Goal: Task Accomplishment & Management: Manage account settings

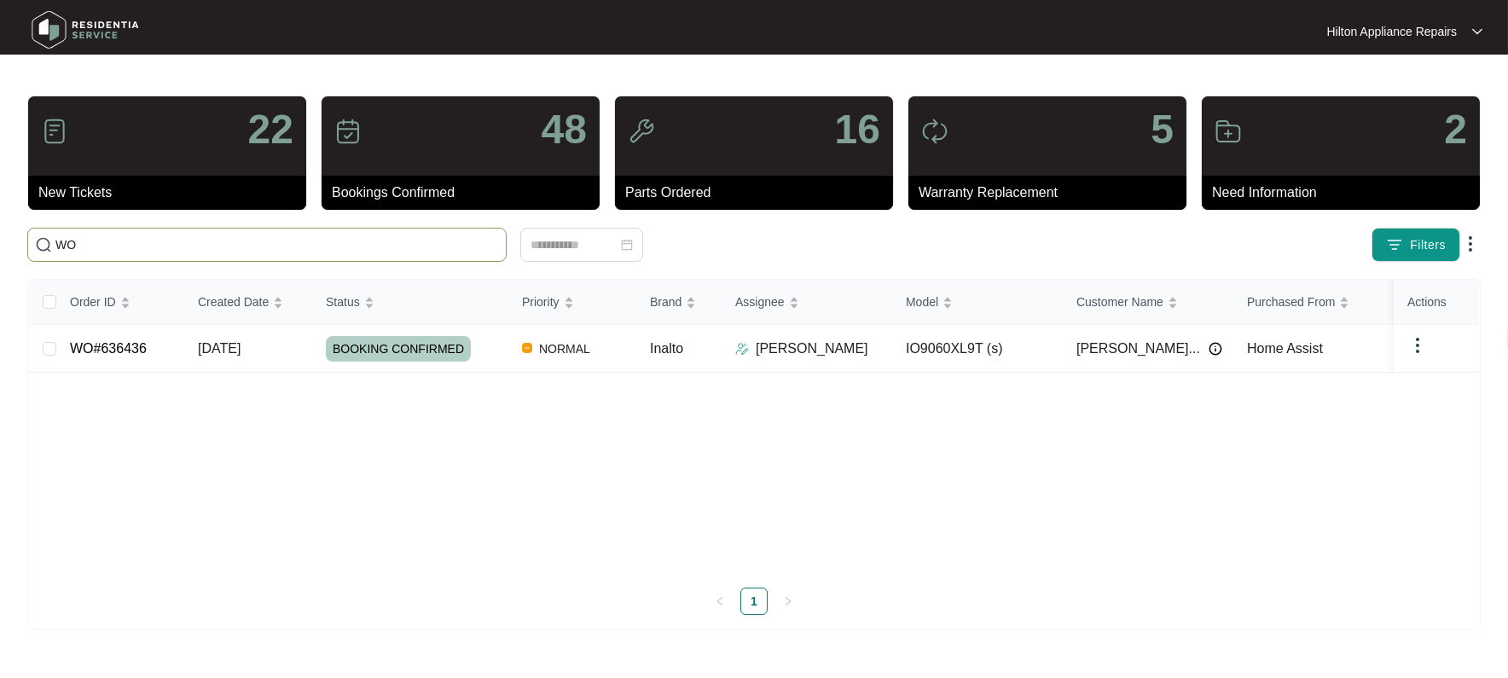
type input "W"
type input "WO#633652"
click at [215, 349] on span "[DATE]" at bounding box center [219, 348] width 43 height 15
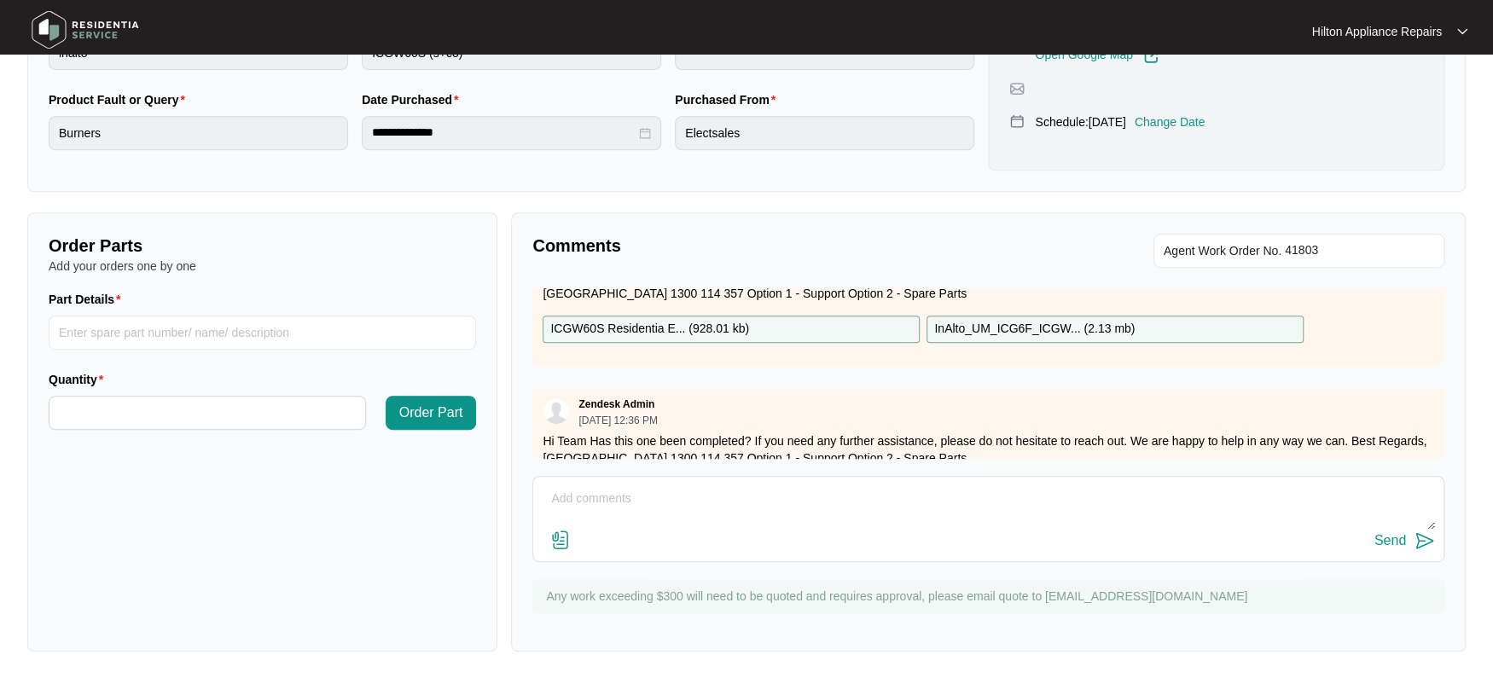
scroll to position [99, 0]
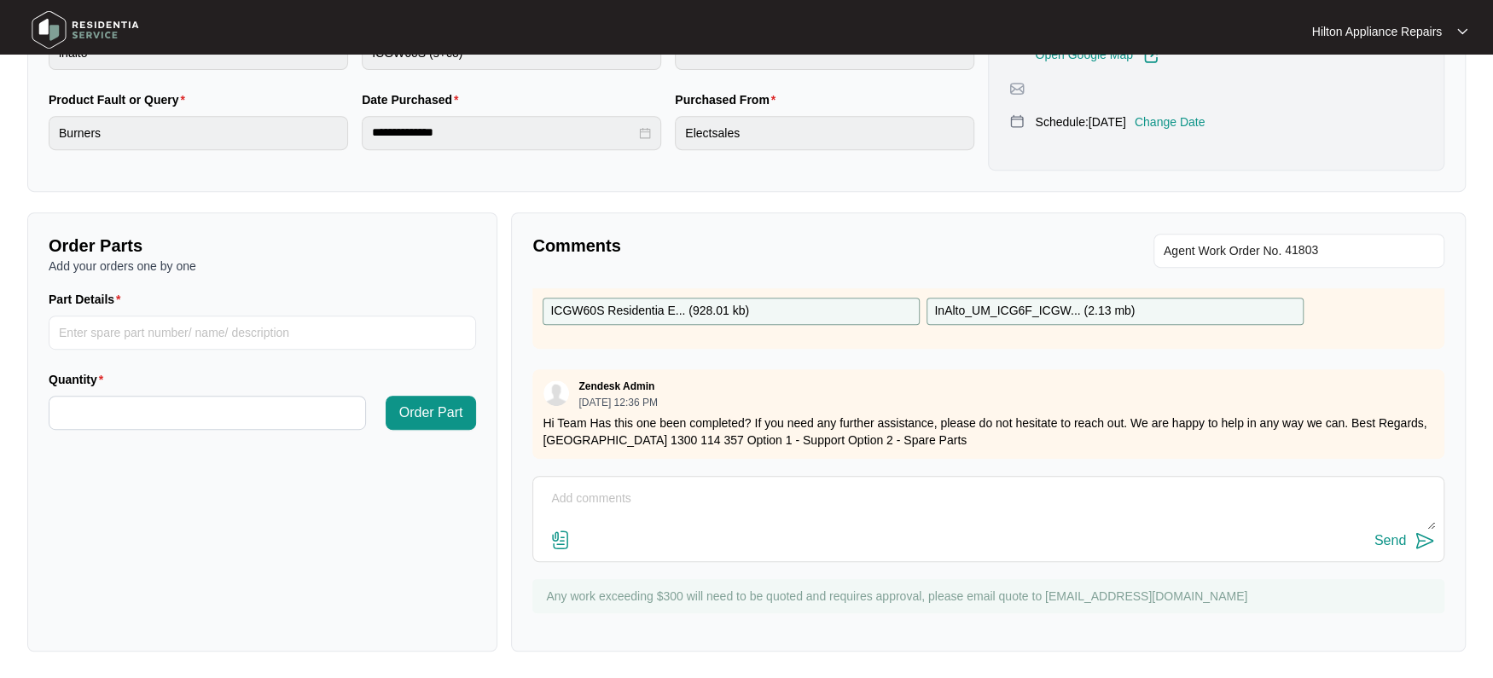
click at [563, 497] on textarea at bounding box center [988, 507] width 893 height 44
paste textarea "Start 1400 Finish 1430 Attended property to investigate into LHS top burner not…"
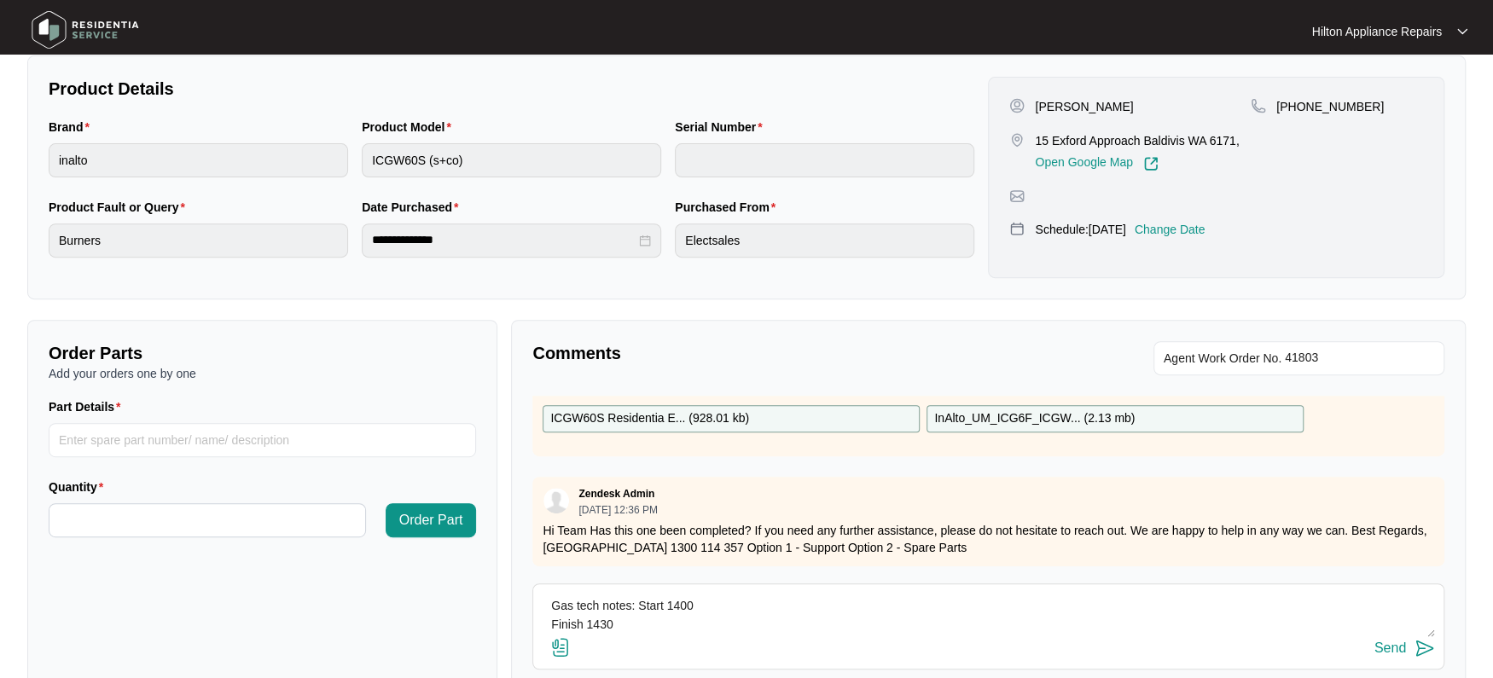
scroll to position [452, 0]
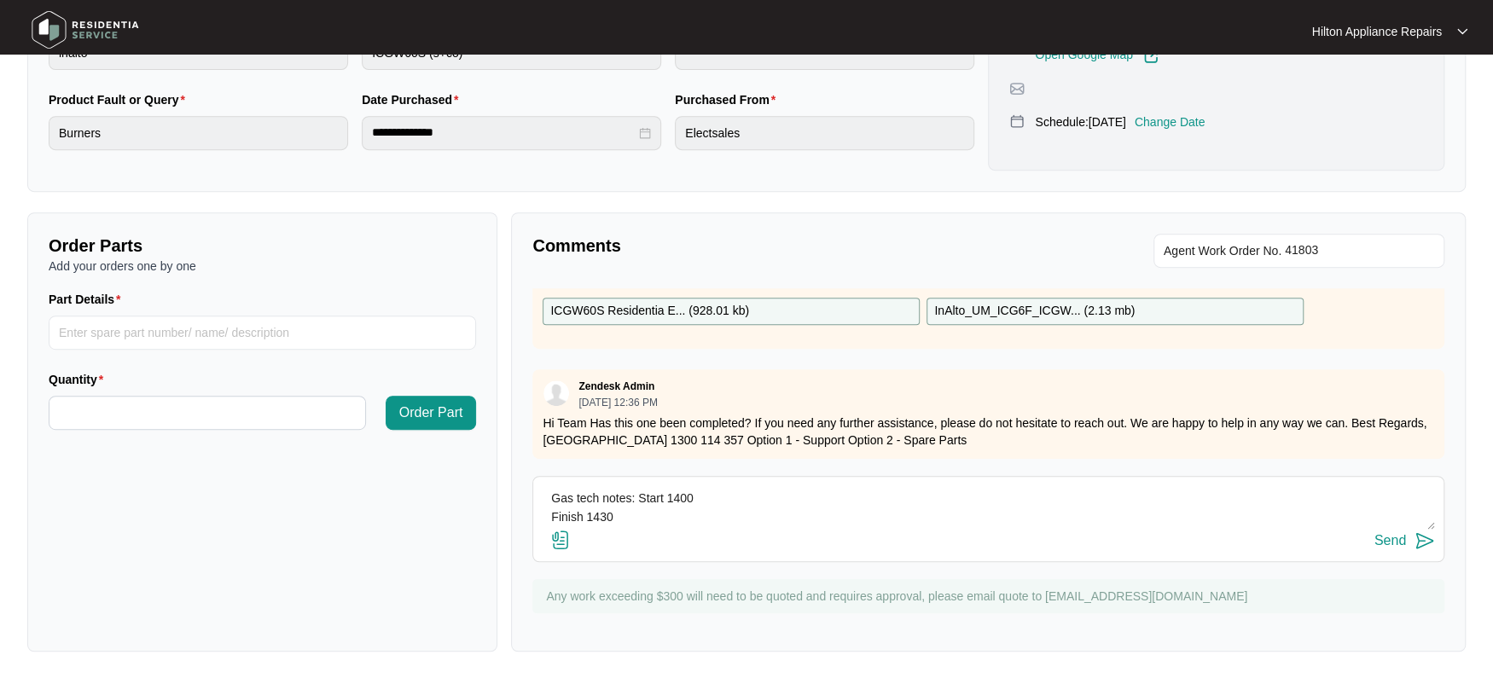
click at [665, 530] on div "Send" at bounding box center [988, 541] width 893 height 23
click at [565, 537] on img at bounding box center [560, 540] width 20 height 20
click at [0, 0] on input "file" at bounding box center [0, 0] width 0 height 0
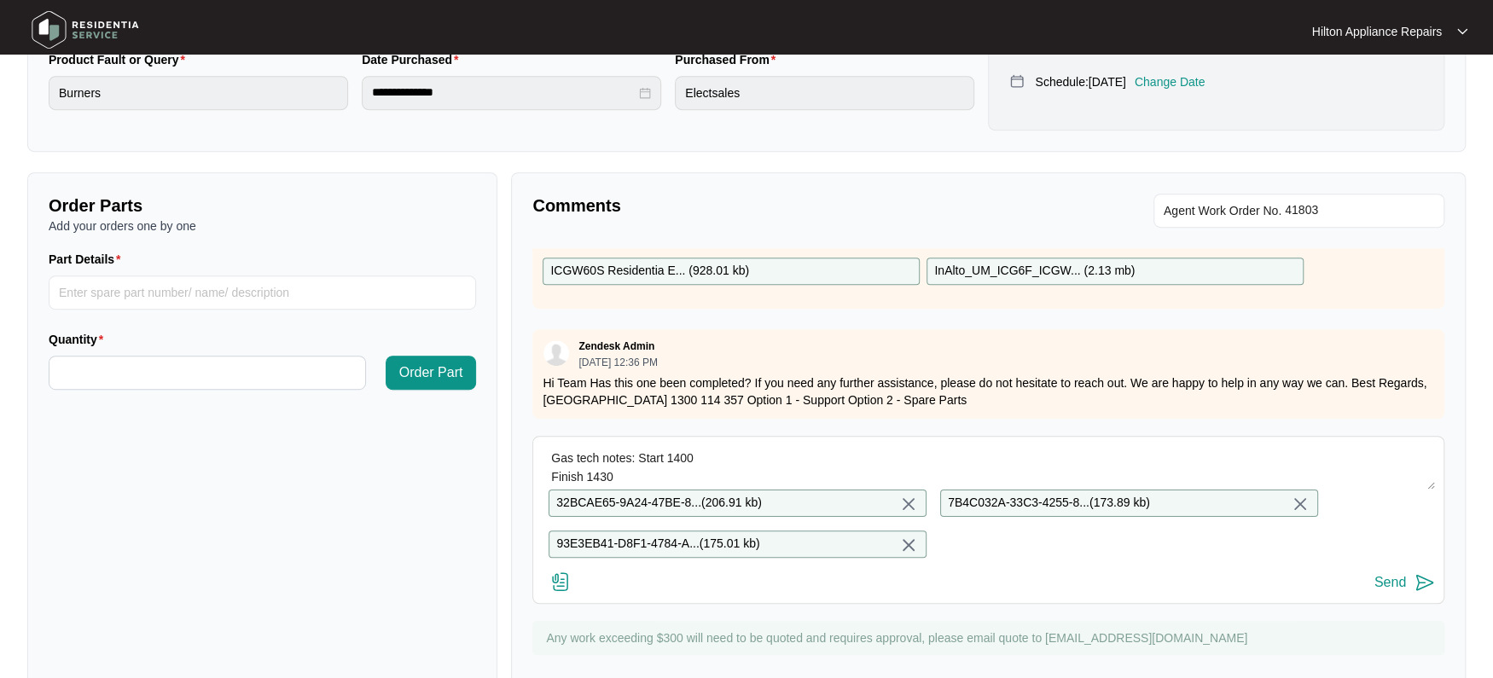
scroll to position [549, 0]
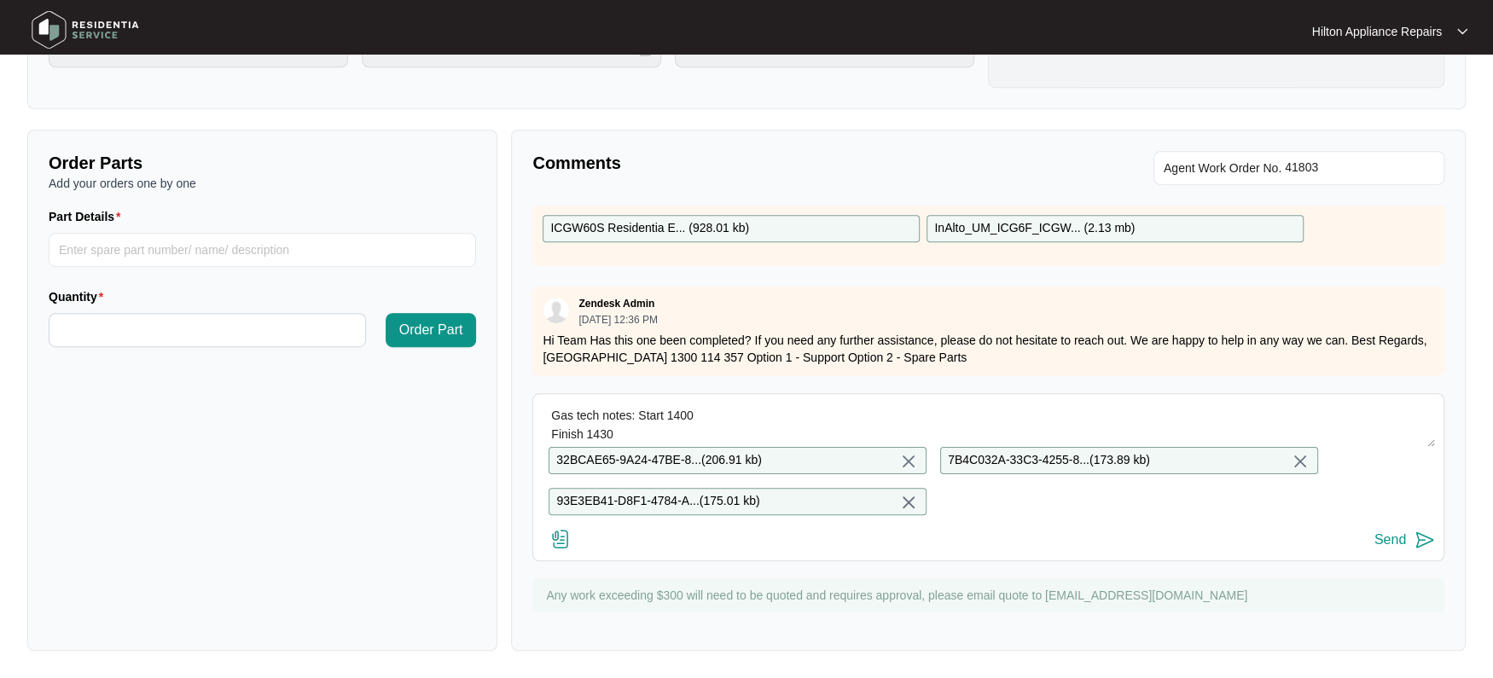
click at [736, 403] on textarea "Gas tech notes: Start 1400 Finish 1430 Attended property to investigate into LH…" at bounding box center [988, 425] width 893 height 44
drag, startPoint x: 634, startPoint y: 414, endPoint x: 508, endPoint y: 331, distance: 150.2
click at [508, 331] on div "Comments Agent Work Order No. Zendesk Admin [DATE] 10:40 AM please see as attac…" at bounding box center [988, 390] width 968 height 521
type textarea "Attended property to investigate into LHS top burner not staying lit Upon arriv…"
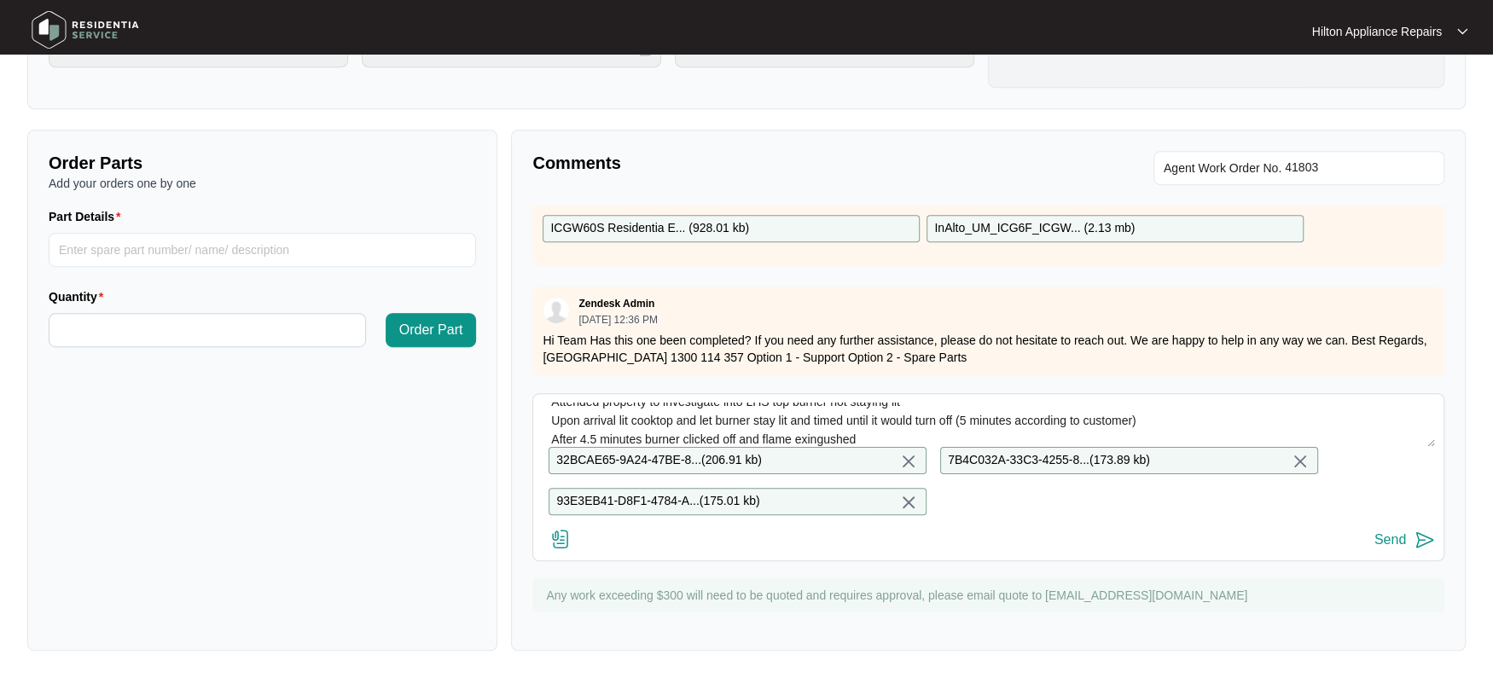
drag, startPoint x: 890, startPoint y: 419, endPoint x: 646, endPoint y: 418, distance: 244.0
click at [601, 403] on textarea "Attended property to investigate into LHS top burner not staying lit Upon arriv…" at bounding box center [988, 425] width 893 height 44
drag, startPoint x: 856, startPoint y: 421, endPoint x: 483, endPoint y: 366, distance: 376.8
click at [483, 366] on div "Order Parts Add your orders one by one Part Details Quantity Order Part Comment…" at bounding box center [746, 390] width 1452 height 521
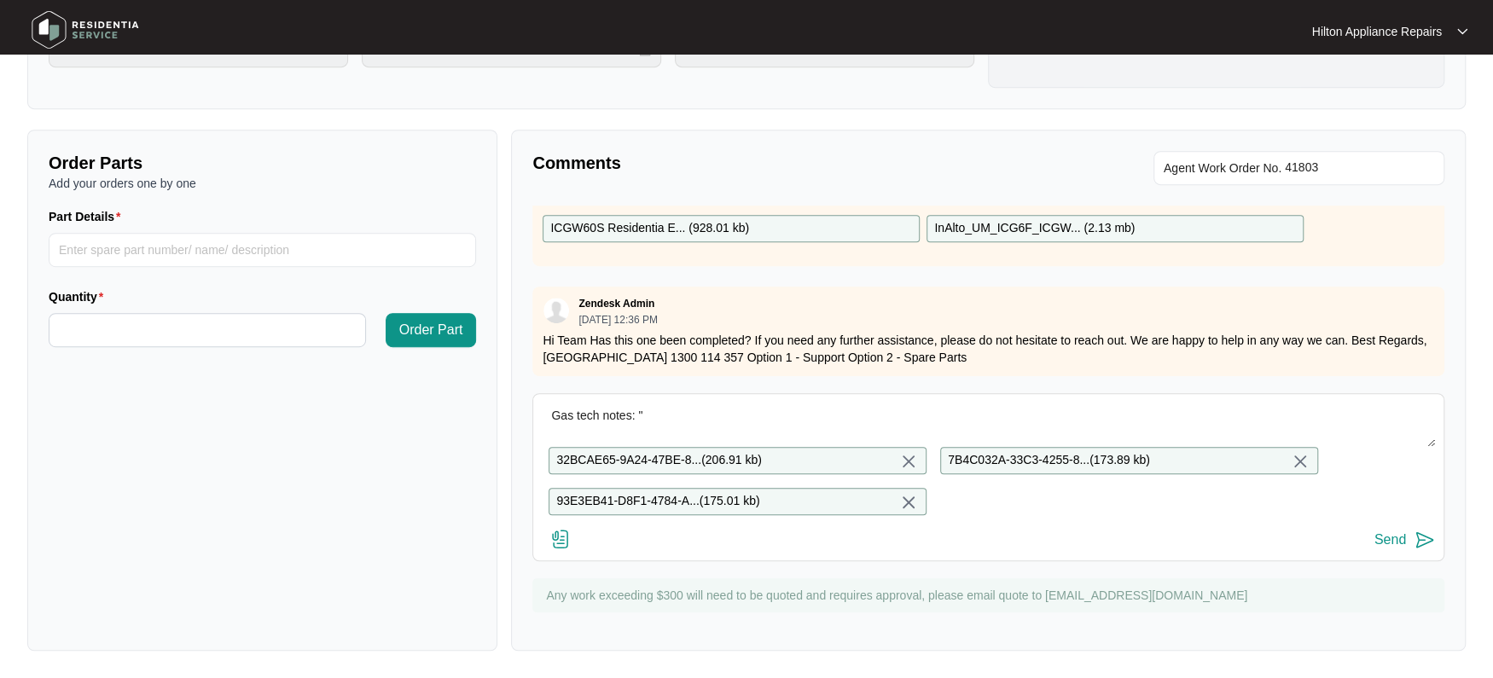
paste textarea "Start 1400 Finish 1430 Attended property to investigate into LHS top burner not…"
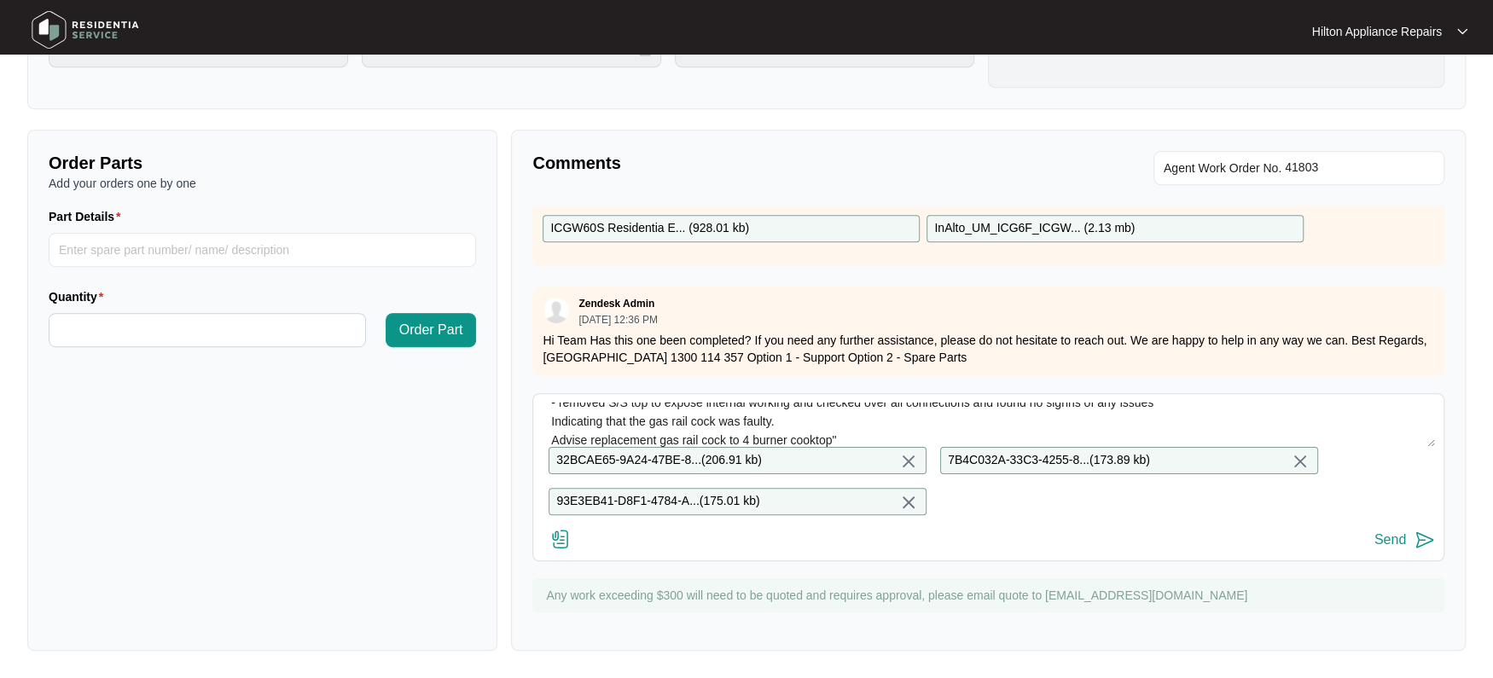
type textarea "Gas tech notes: "Start 1400 Finish 1430 Attended property to investigate into L…"
click at [1383, 543] on div "Send" at bounding box center [1390, 539] width 32 height 15
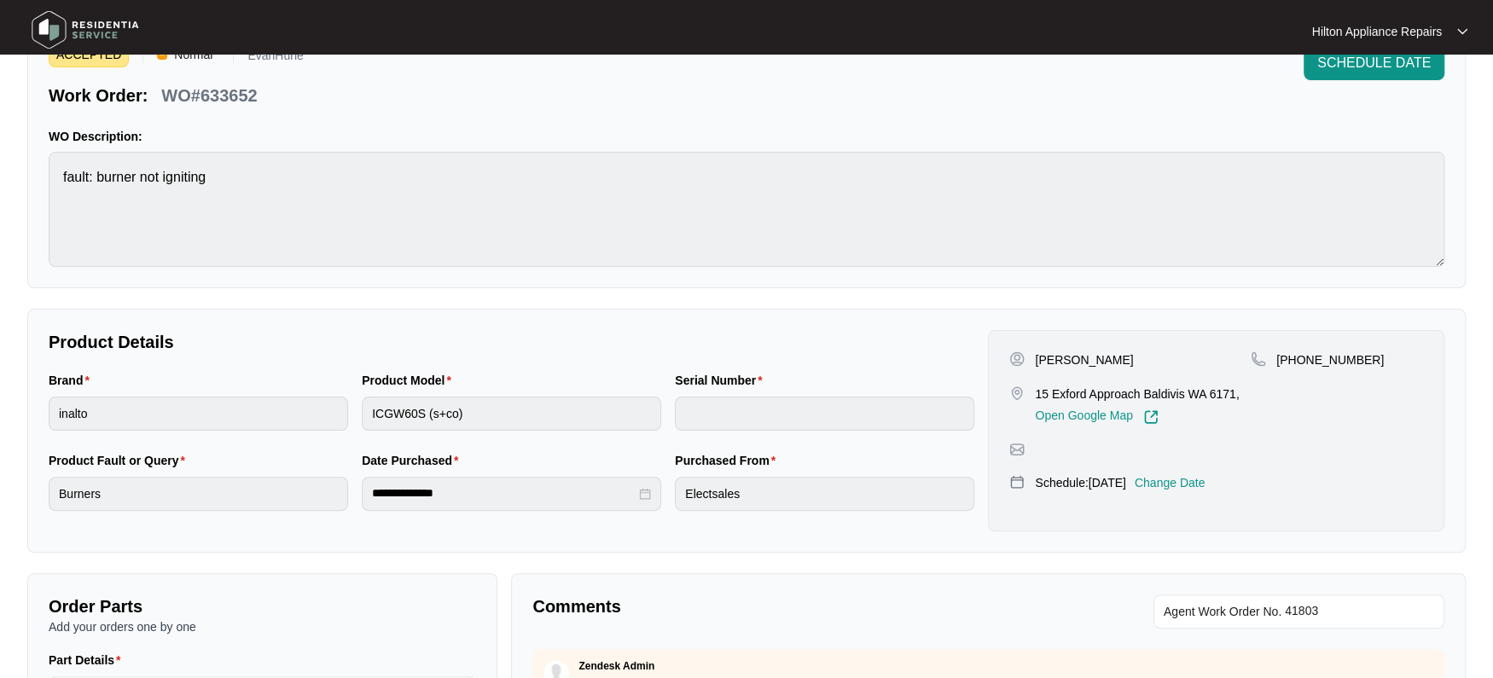
scroll to position [0, 0]
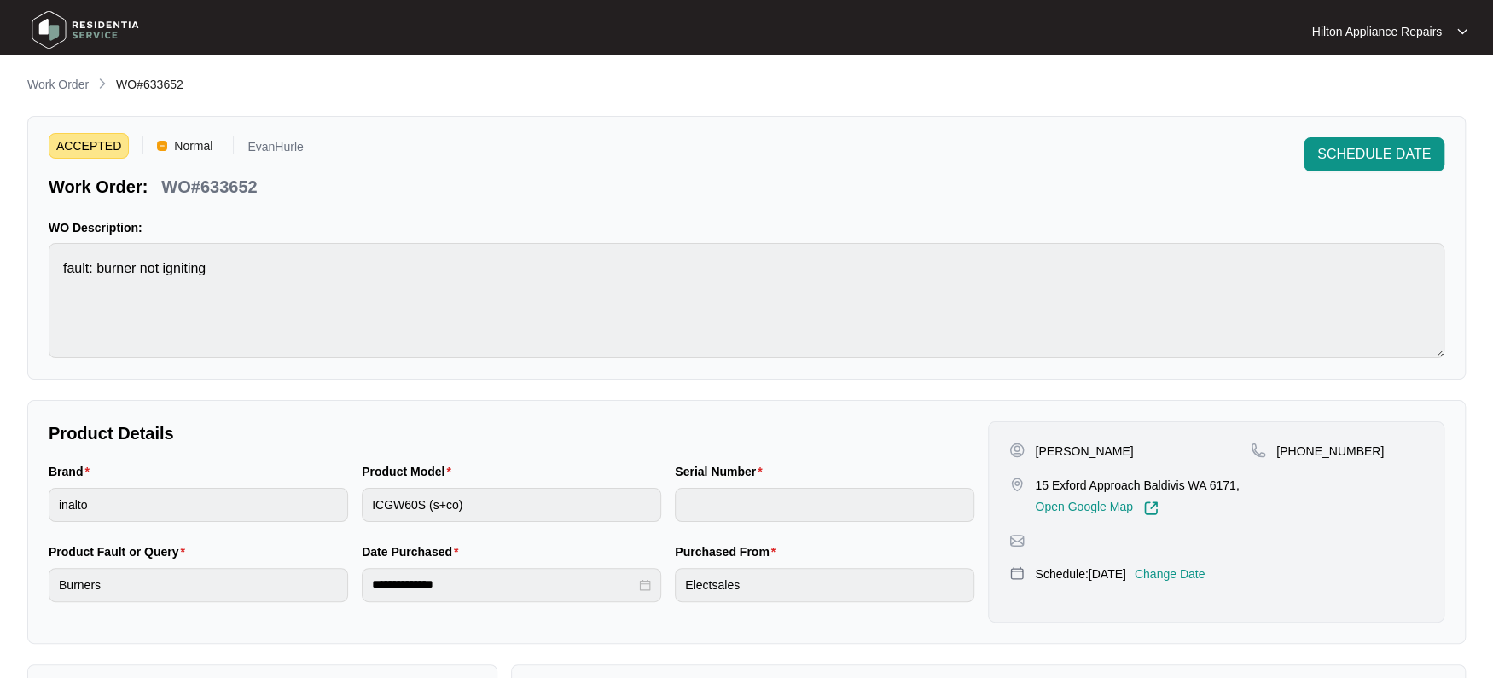
click at [37, 90] on p "Work Order" at bounding box center [57, 84] width 61 height 17
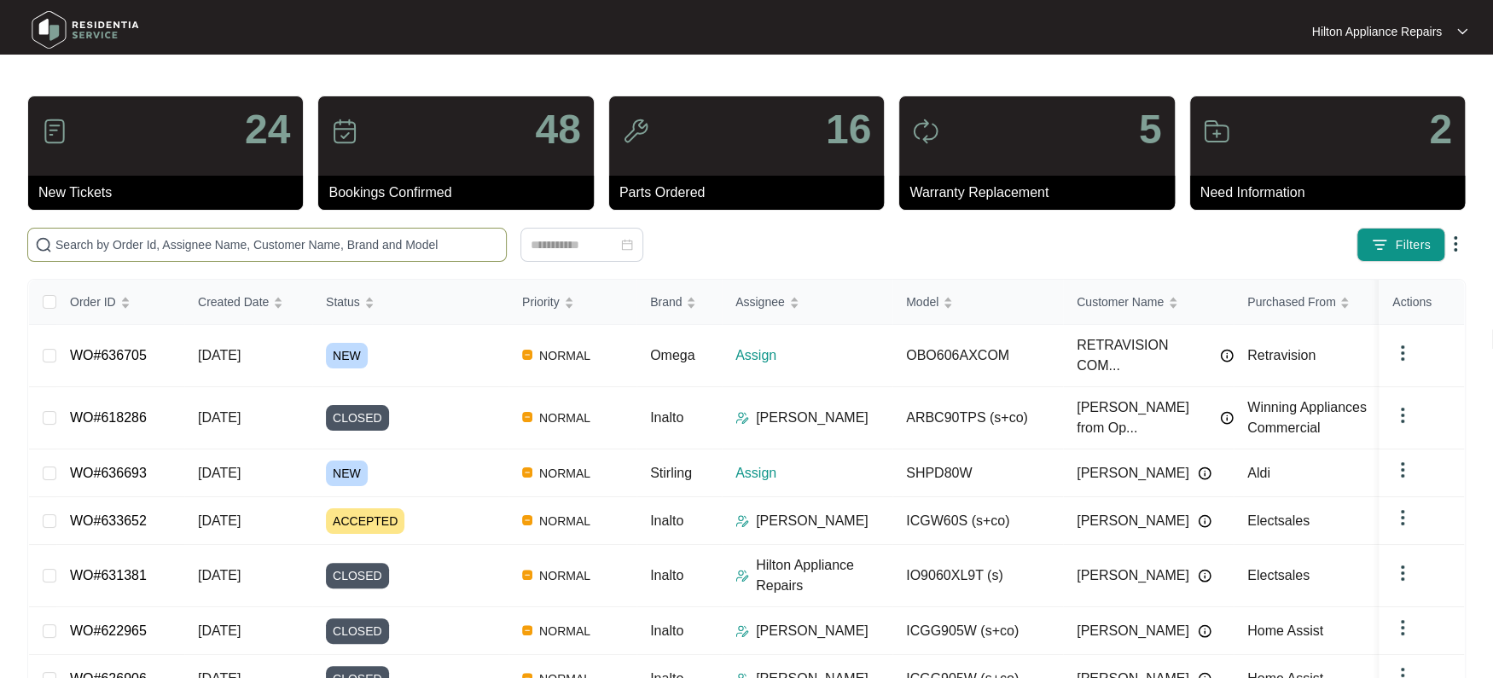
click at [113, 235] on input "text" at bounding box center [277, 244] width 444 height 19
paste input "636693"
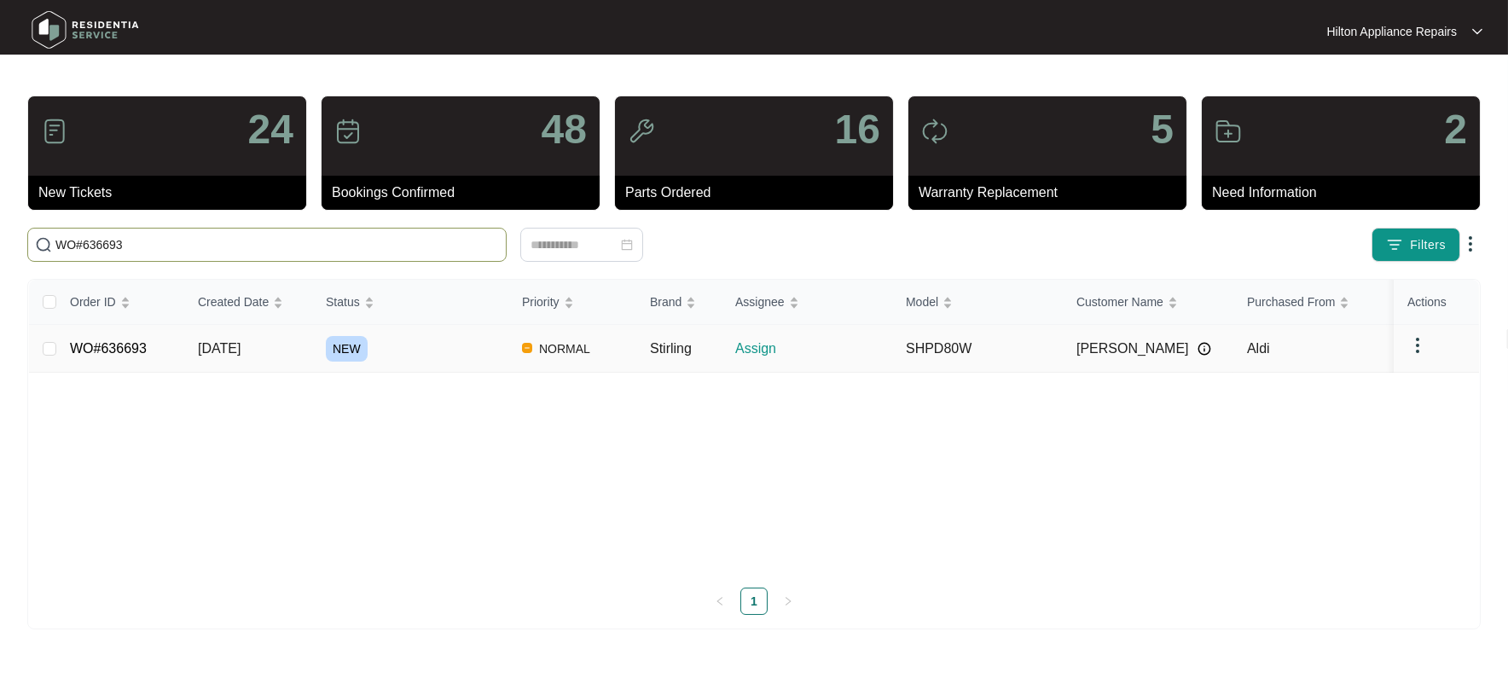
type input "WO#636693"
click at [240, 341] on span "[DATE]" at bounding box center [219, 348] width 43 height 15
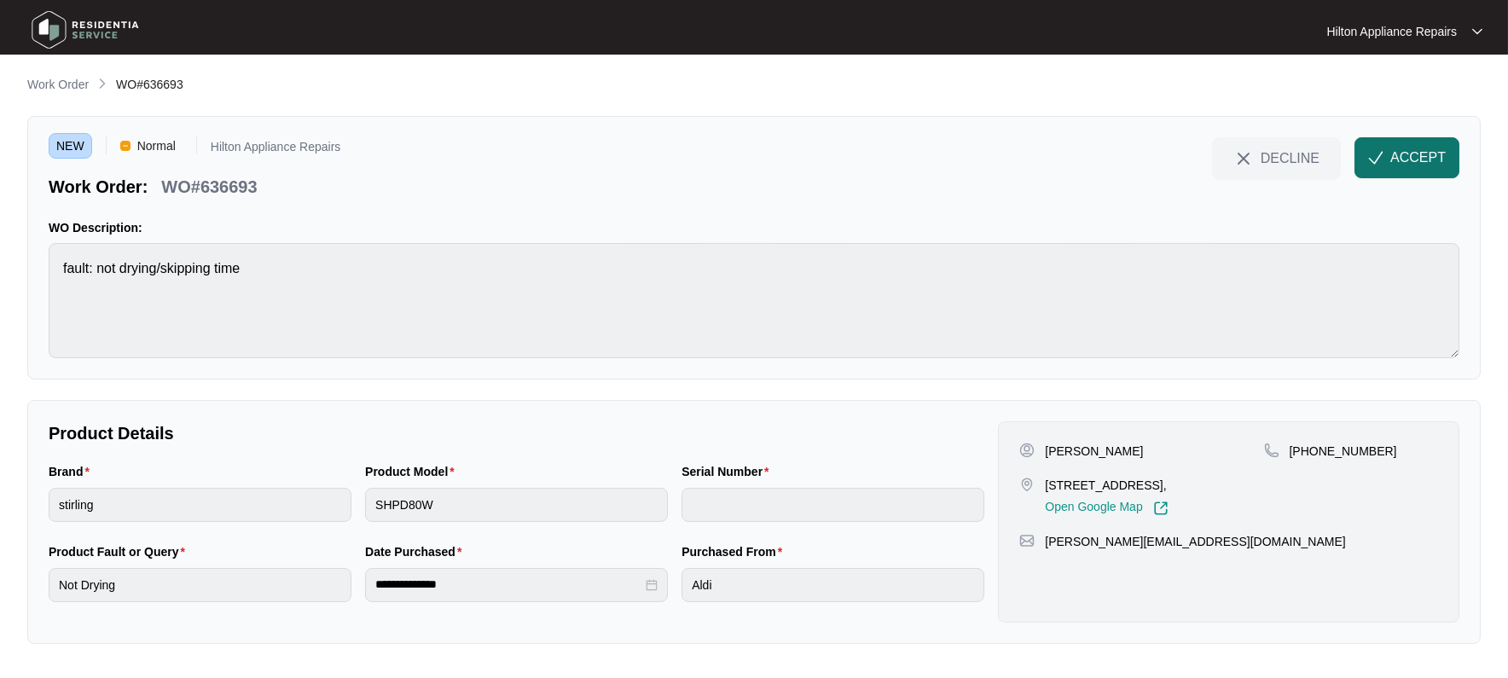
click at [1402, 159] on span "ACCEPT" at bounding box center [1418, 158] width 55 height 20
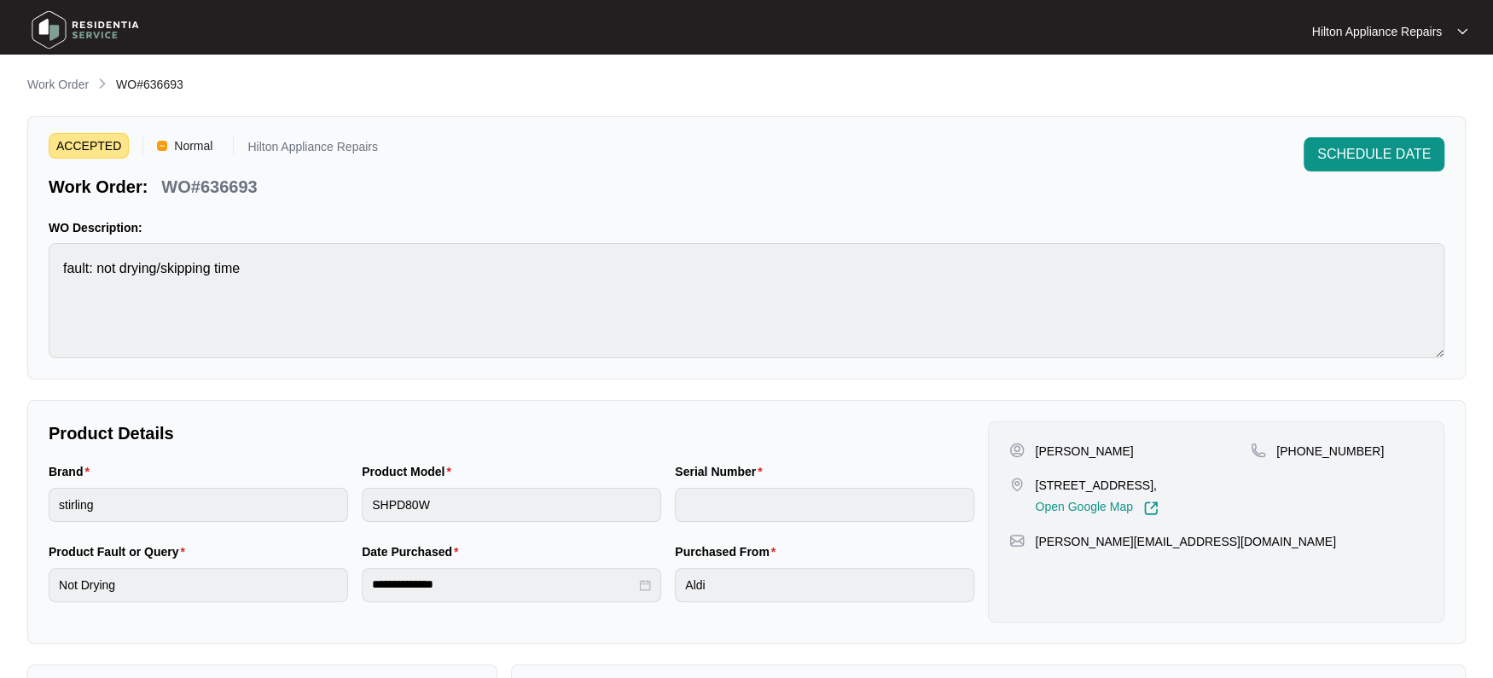
click at [318, 491] on div "Brand stirling Product Model SHPD80W Serial Number" at bounding box center [511, 502] width 939 height 80
drag, startPoint x: 1198, startPoint y: 483, endPoint x: 1027, endPoint y: 482, distance: 170.6
click at [1027, 482] on div "[STREET_ADDRESS], Open Google Map" at bounding box center [1129, 496] width 241 height 39
copy div "[STREET_ADDRESS]"
drag, startPoint x: 1361, startPoint y: 443, endPoint x: 1298, endPoint y: 450, distance: 63.5
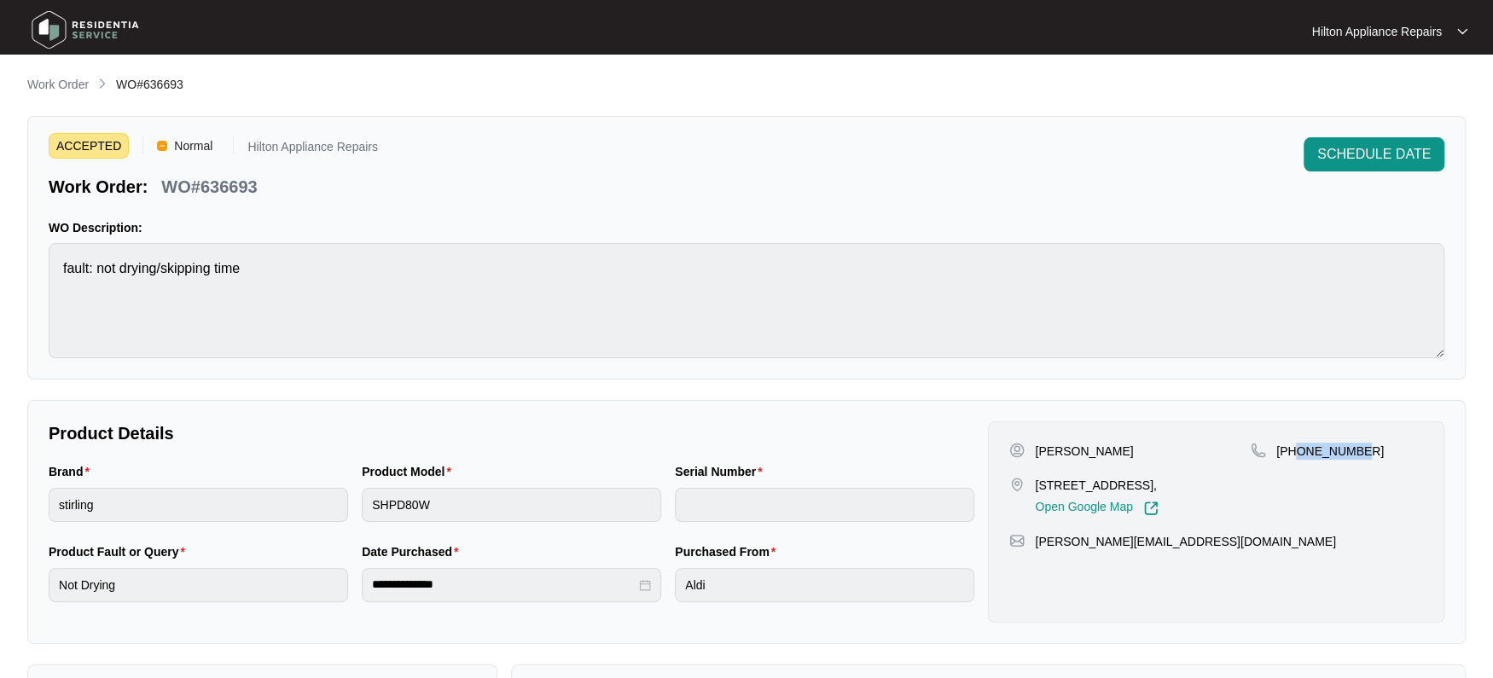
click at [1298, 450] on div "[PHONE_NUMBER]" at bounding box center [1337, 451] width 172 height 17
copy p "427269767"
drag, startPoint x: 1147, startPoint y: 563, endPoint x: 1035, endPoint y: 566, distance: 112.6
click at [1035, 550] on div "[PERSON_NAME][EMAIL_ADDRESS][DOMAIN_NAME]" at bounding box center [1216, 541] width 414 height 17
copy p "[PERSON_NAME][EMAIL_ADDRESS][DOMAIN_NAME]"
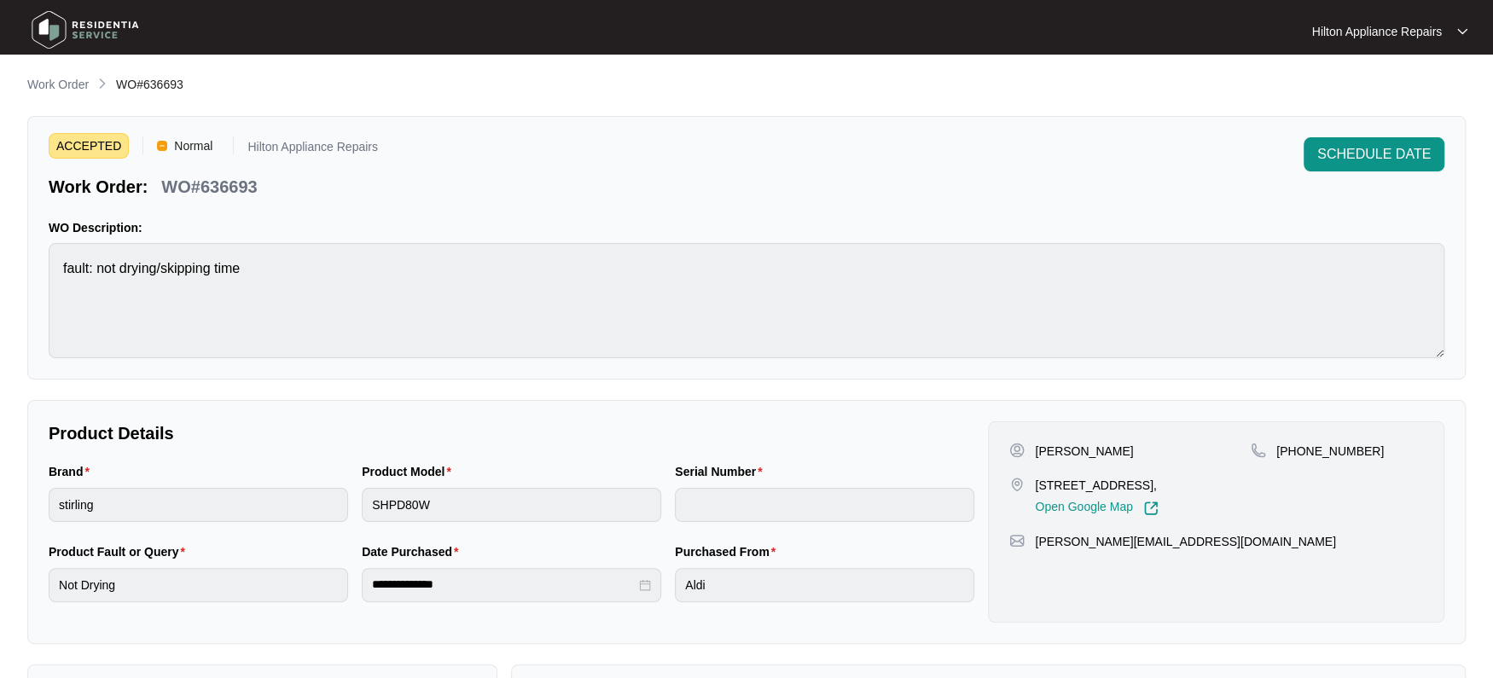
click at [295, 495] on div "Brand stirling Product Model SHPD80W Serial Number" at bounding box center [511, 502] width 939 height 80
drag, startPoint x: 247, startPoint y: 194, endPoint x: 207, endPoint y: 186, distance: 40.0
click at [205, 186] on p "WO#636693" at bounding box center [209, 187] width 96 height 24
click at [282, 190] on div "Work Order: WO#636693" at bounding box center [213, 184] width 329 height 30
drag, startPoint x: 229, startPoint y: 183, endPoint x: 158, endPoint y: 177, distance: 71.9
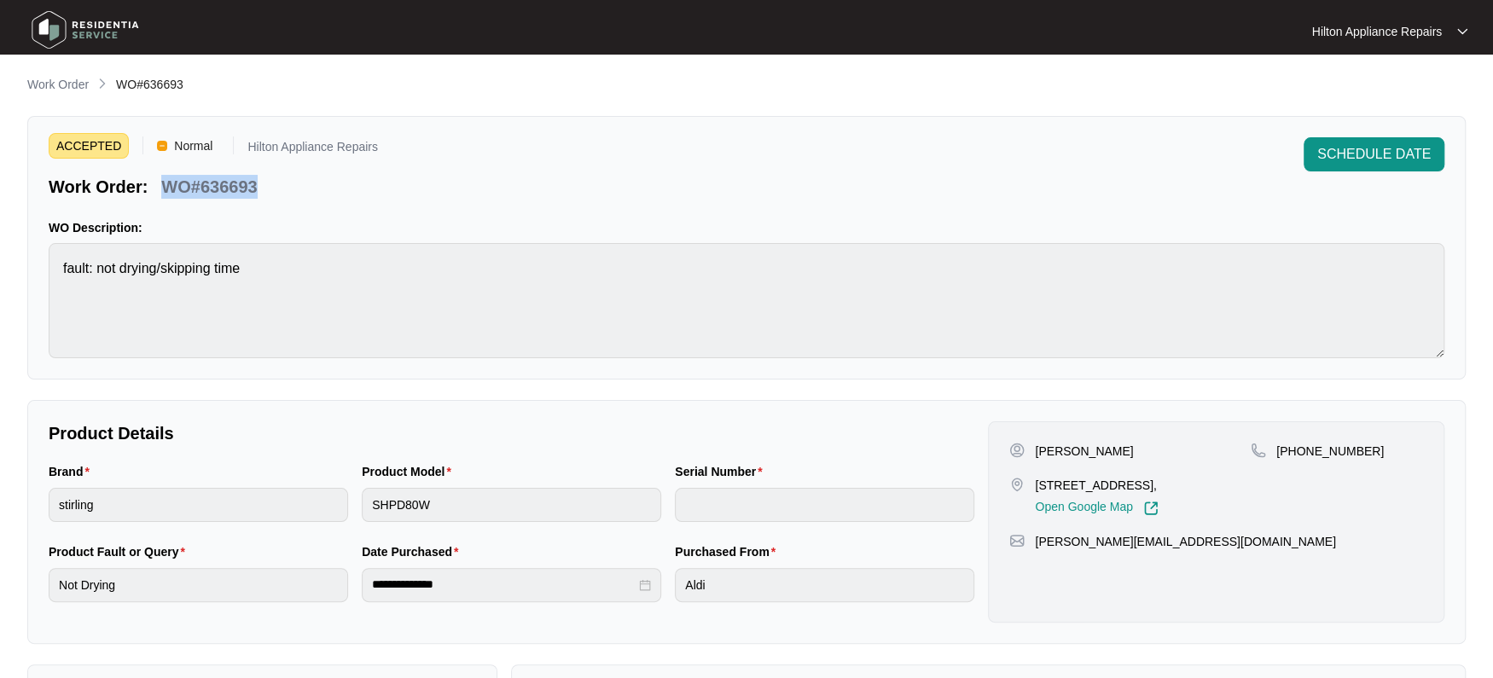
click at [158, 177] on div "Work Order: WO#636693" at bounding box center [213, 184] width 329 height 30
copy p "WO#636693"
click at [229, 481] on div "Brand stirling Product Model SHPD80W Serial Number" at bounding box center [511, 502] width 939 height 80
click at [1370, 159] on span "SCHEDULE DATE" at bounding box center [1373, 154] width 113 height 20
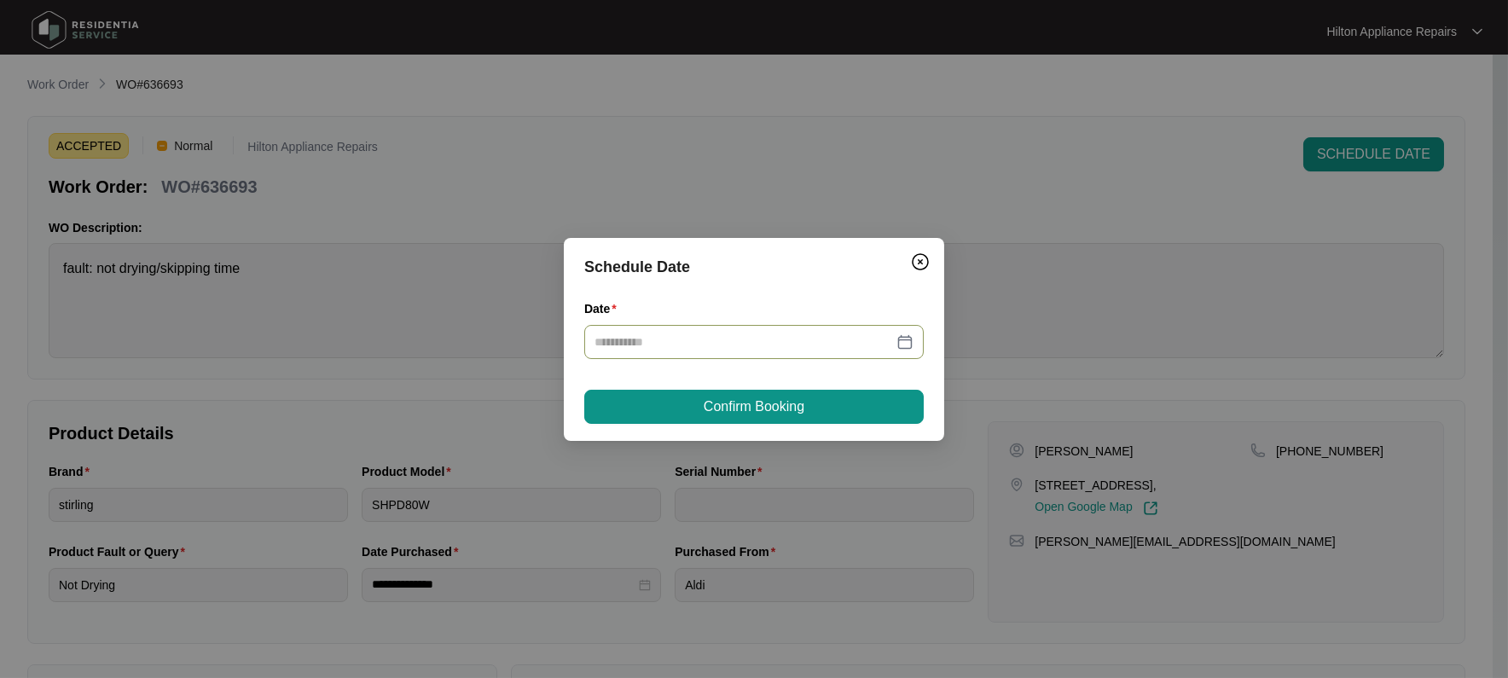
click at [909, 339] on div at bounding box center [754, 342] width 319 height 19
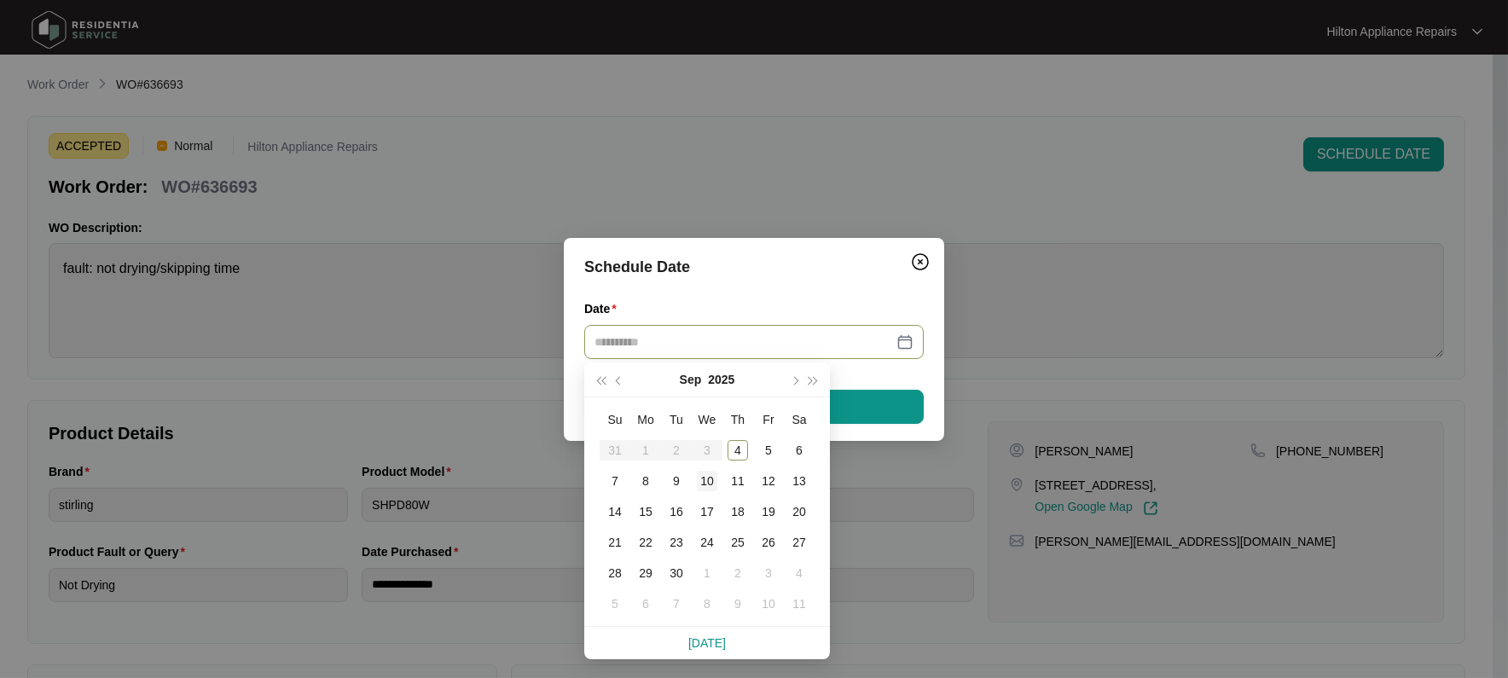
click at [710, 484] on div "10" at bounding box center [707, 481] width 20 height 20
type input "**********"
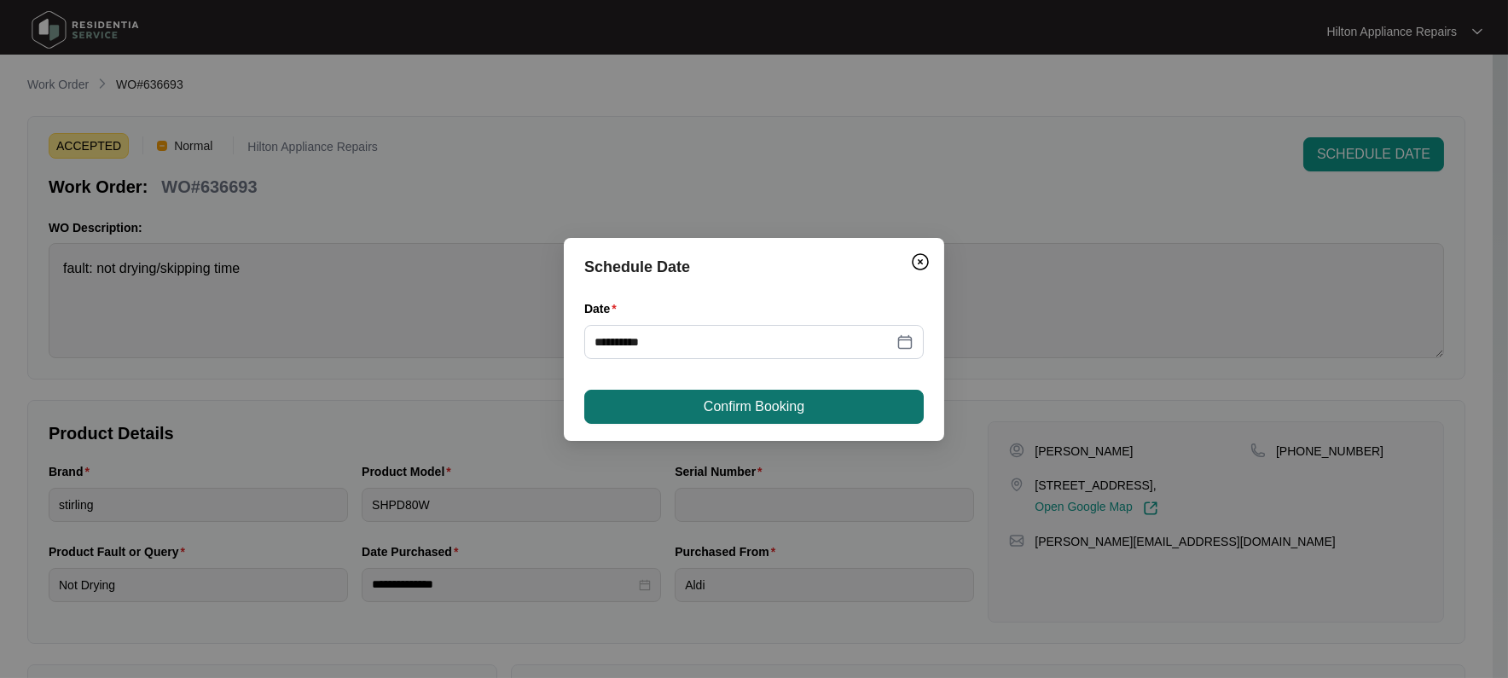
click at [739, 408] on span "Confirm Booking" at bounding box center [754, 407] width 101 height 20
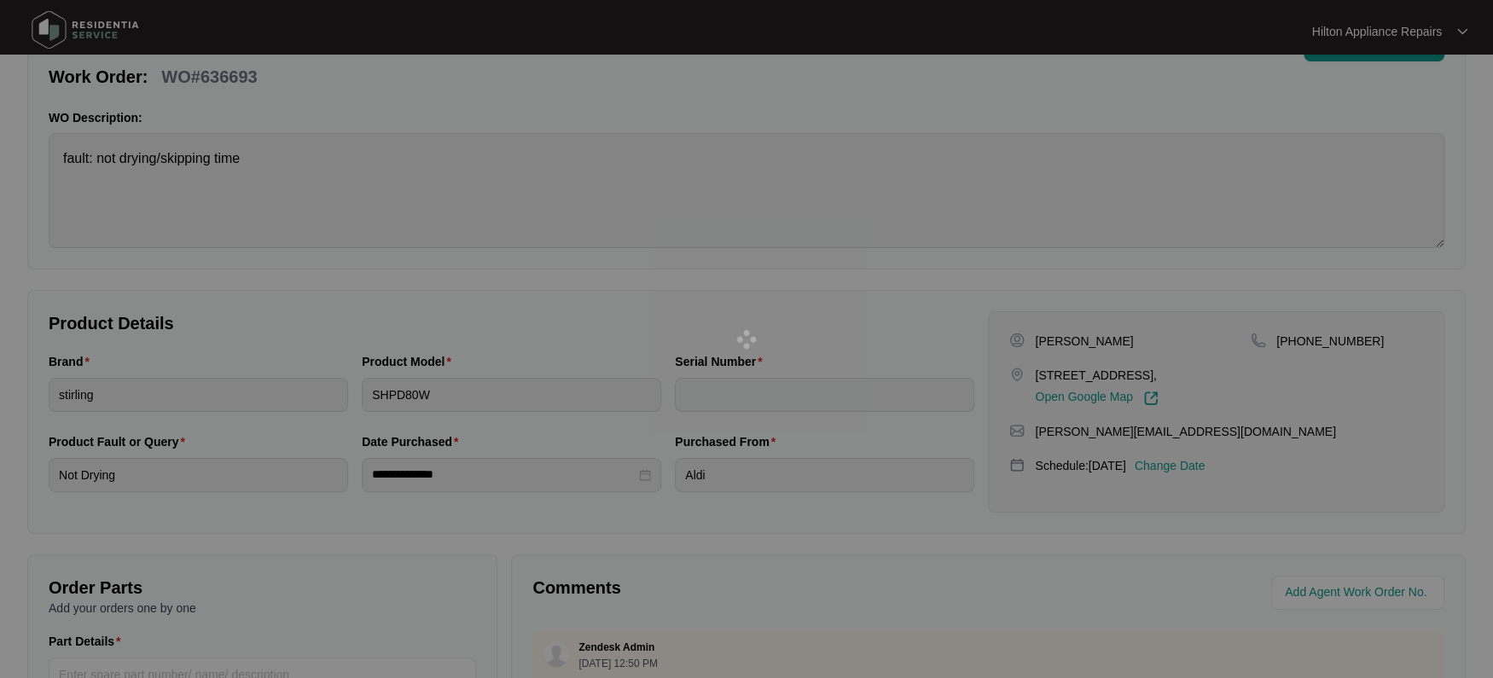
scroll to position [319, 0]
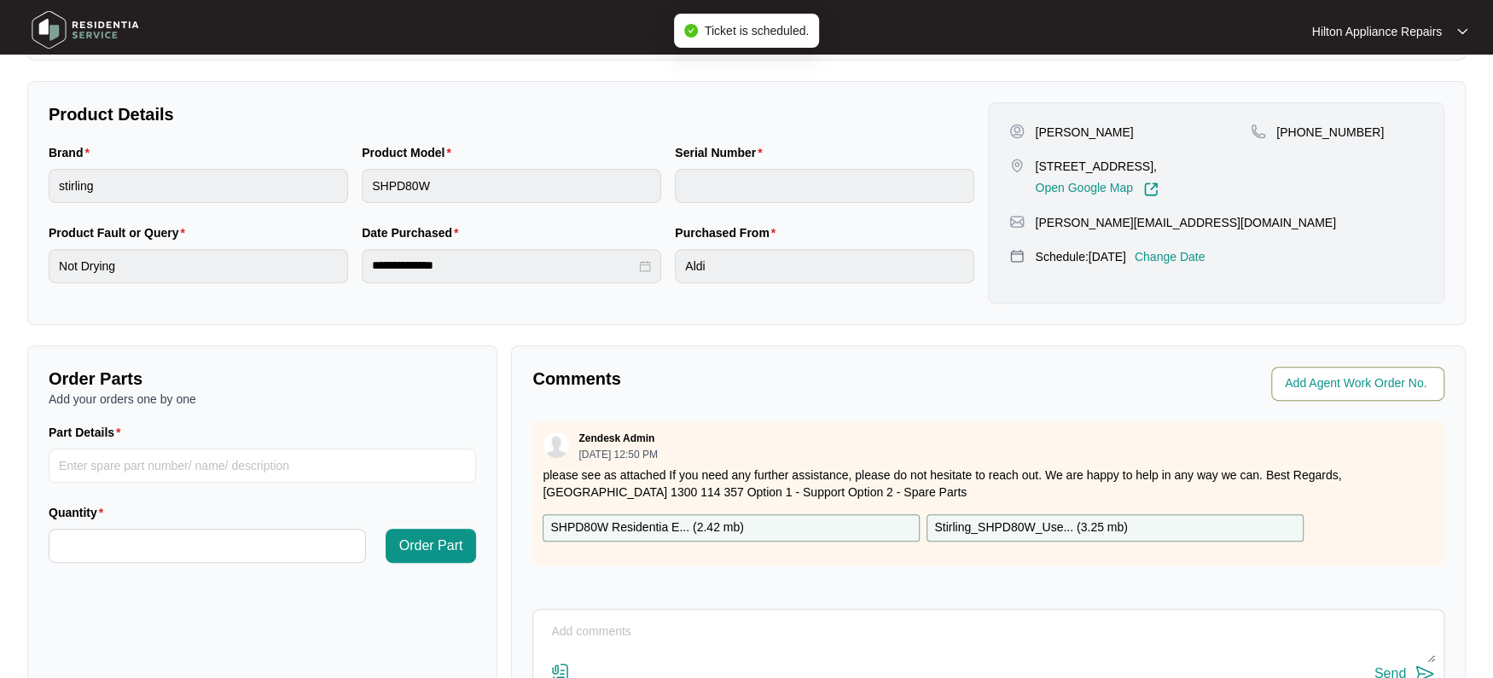
click at [1326, 388] on input "string" at bounding box center [1359, 384] width 149 height 20
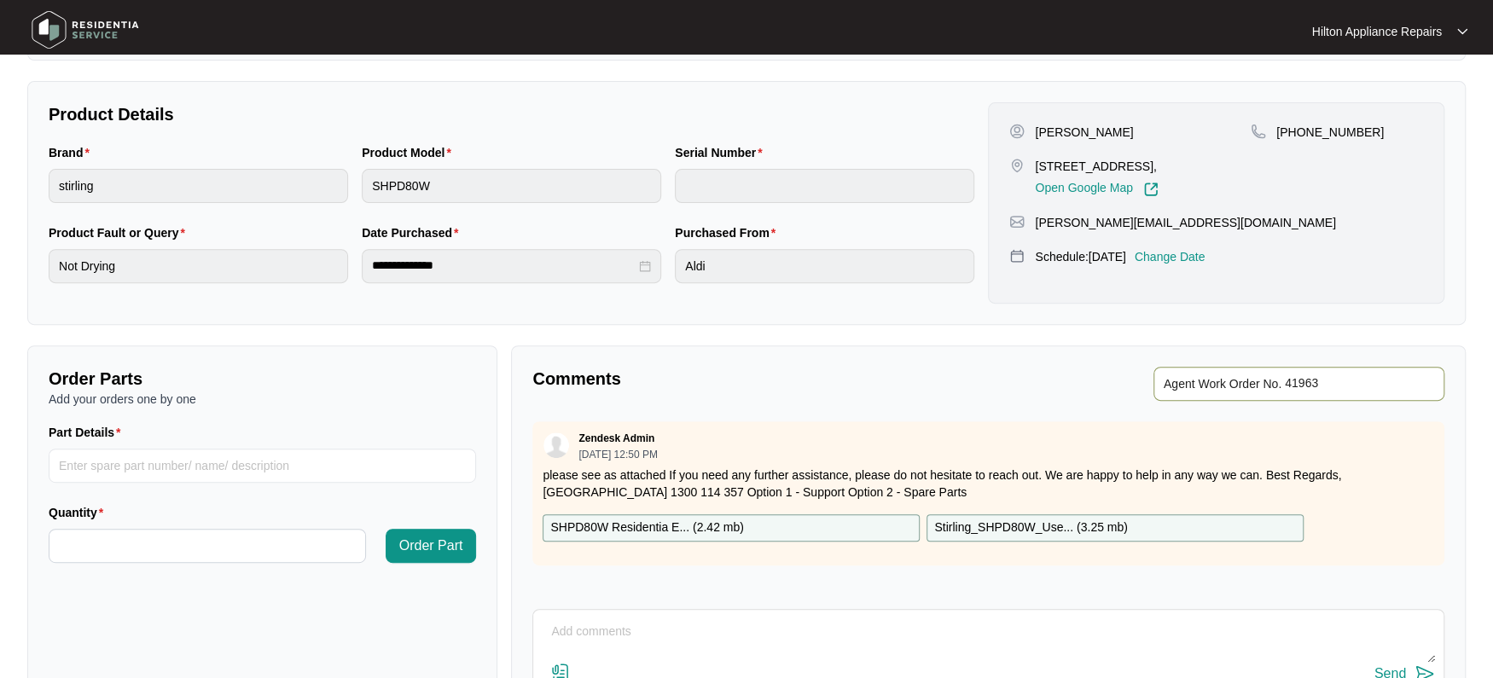
type input "41963"
click at [963, 386] on p "Comments" at bounding box center [754, 379] width 444 height 24
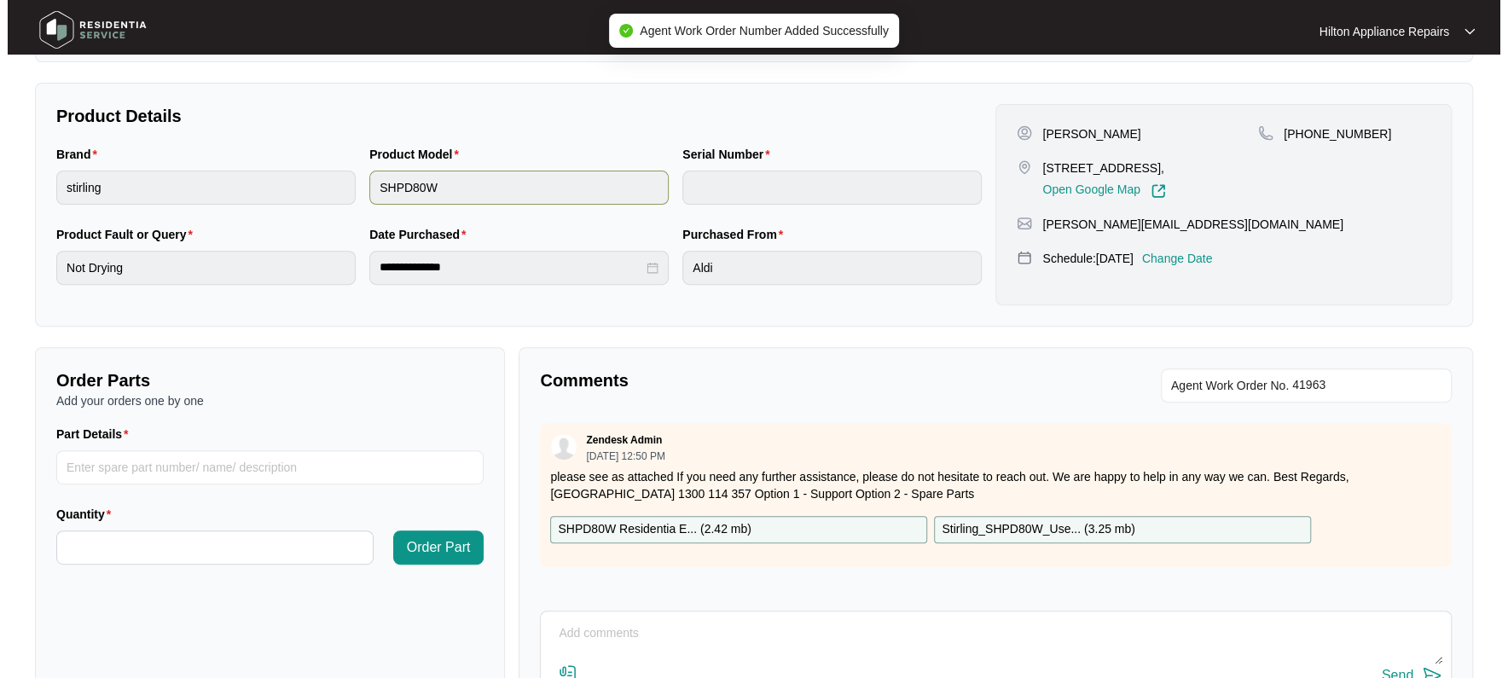
scroll to position [0, 0]
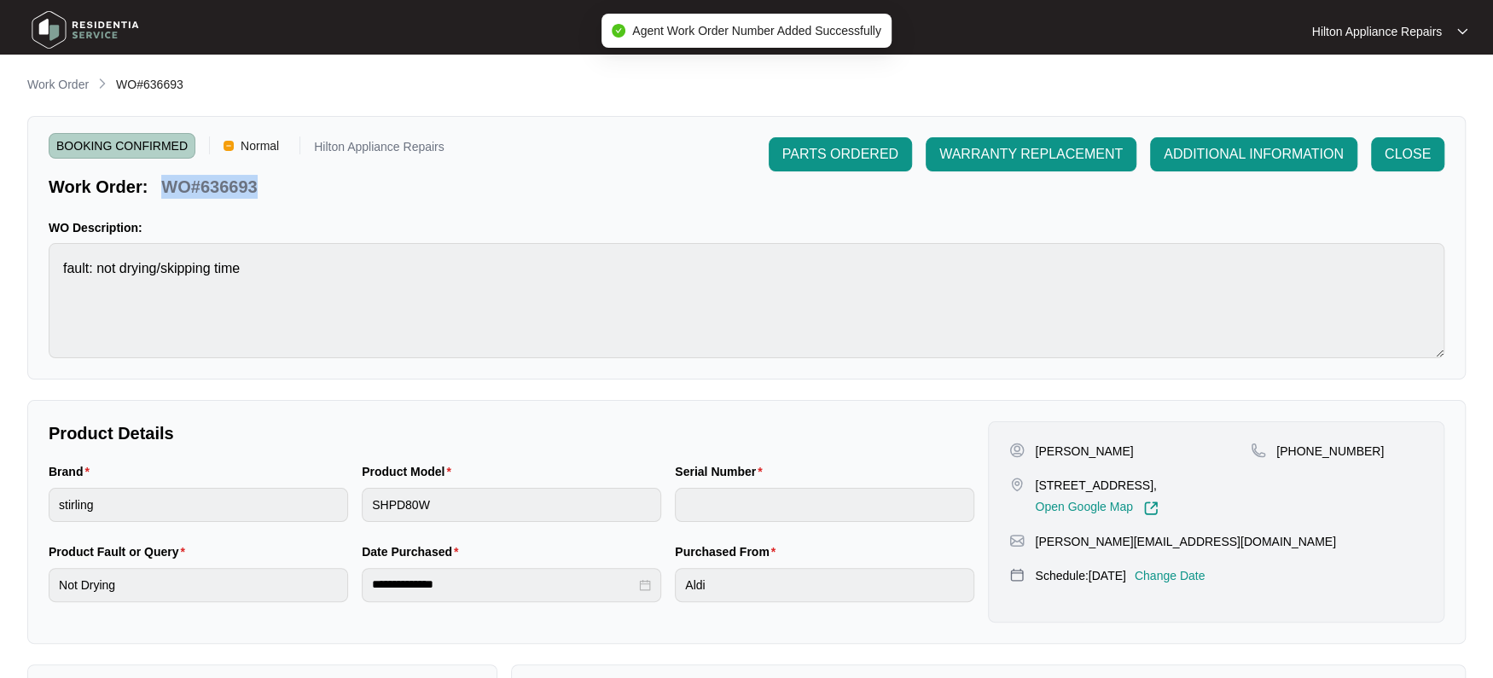
drag, startPoint x: 255, startPoint y: 183, endPoint x: 166, endPoint y: 180, distance: 88.8
click at [166, 180] on div "WO#636693" at bounding box center [208, 184] width 109 height 30
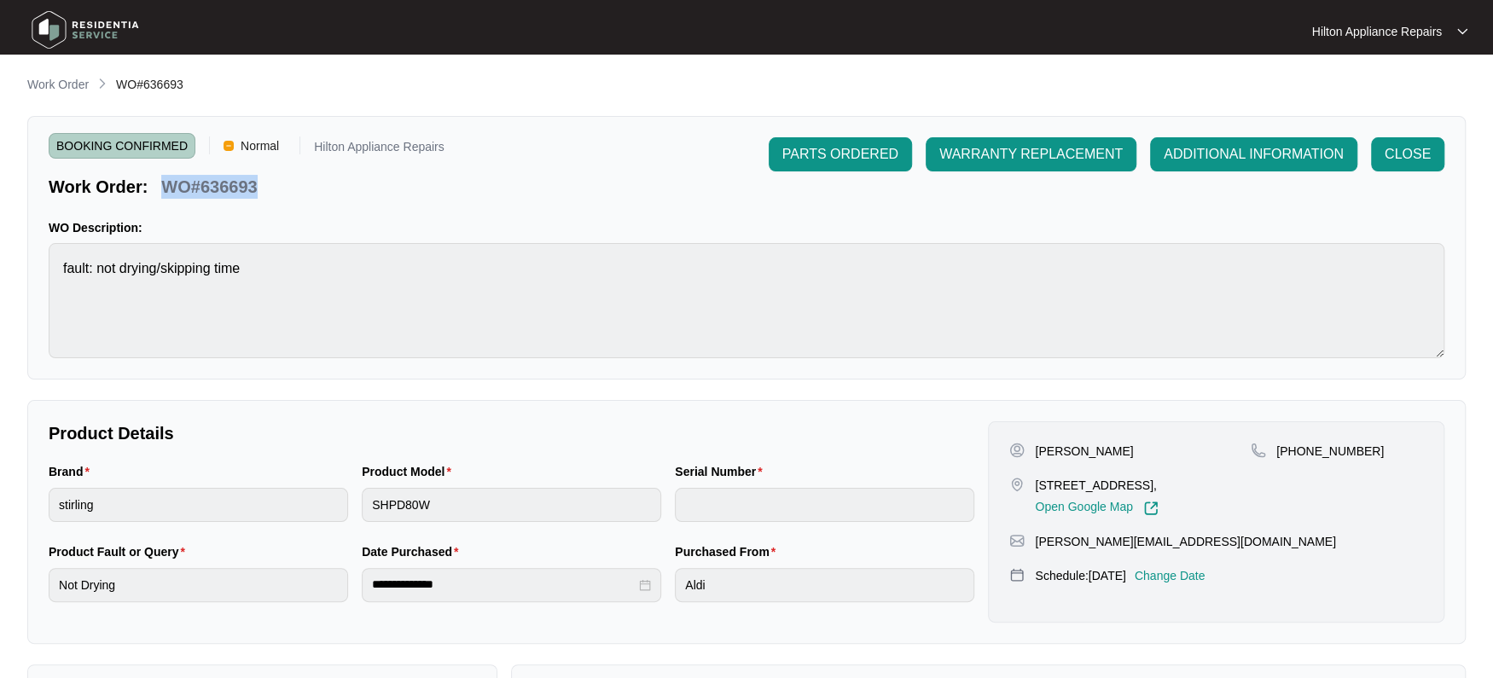
copy p "WO#636693"
click at [39, 84] on p "Work Order" at bounding box center [57, 84] width 61 height 17
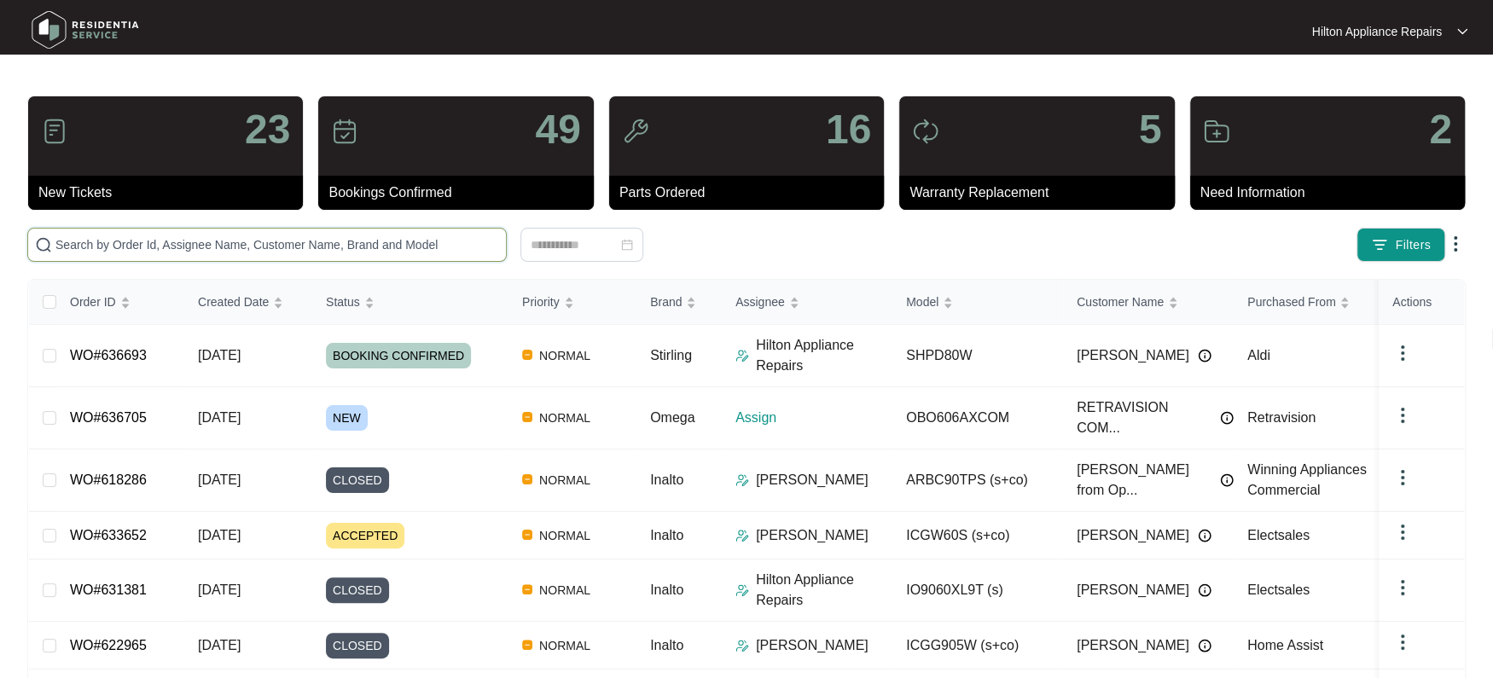
click at [113, 238] on input "text" at bounding box center [277, 244] width 444 height 19
paste input "WO#636693"
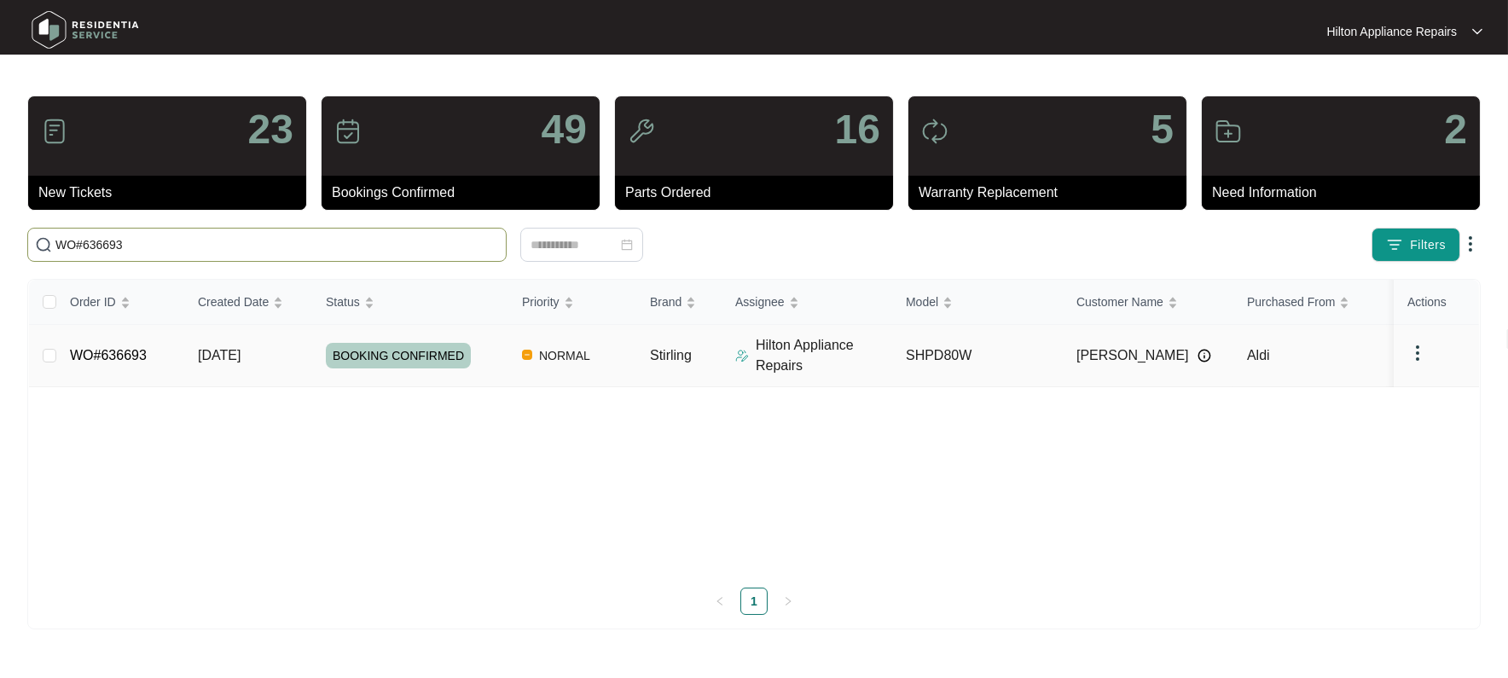
type input "WO#636693"
click at [591, 248] on span "Re-assign Selected Tickets" at bounding box center [640, 245] width 165 height 20
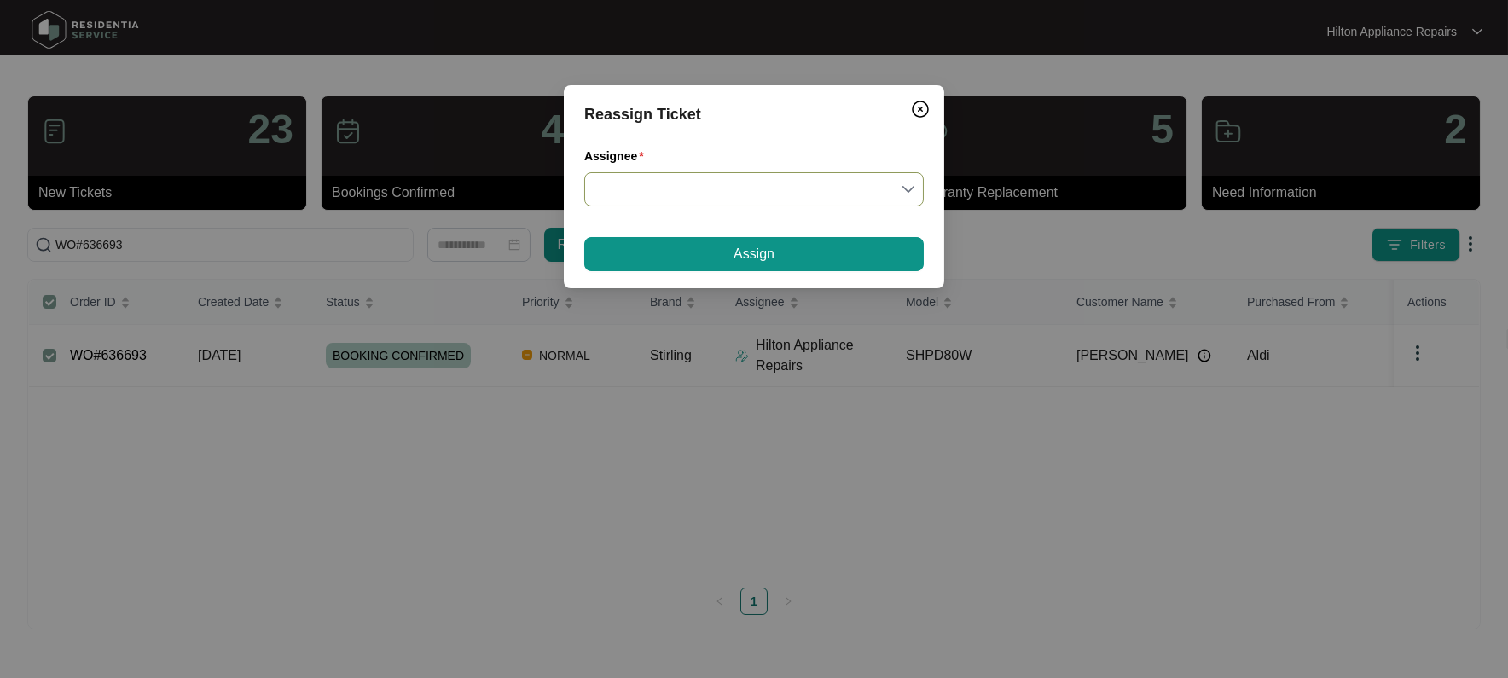
click at [907, 187] on input "Assignee" at bounding box center [754, 189] width 319 height 32
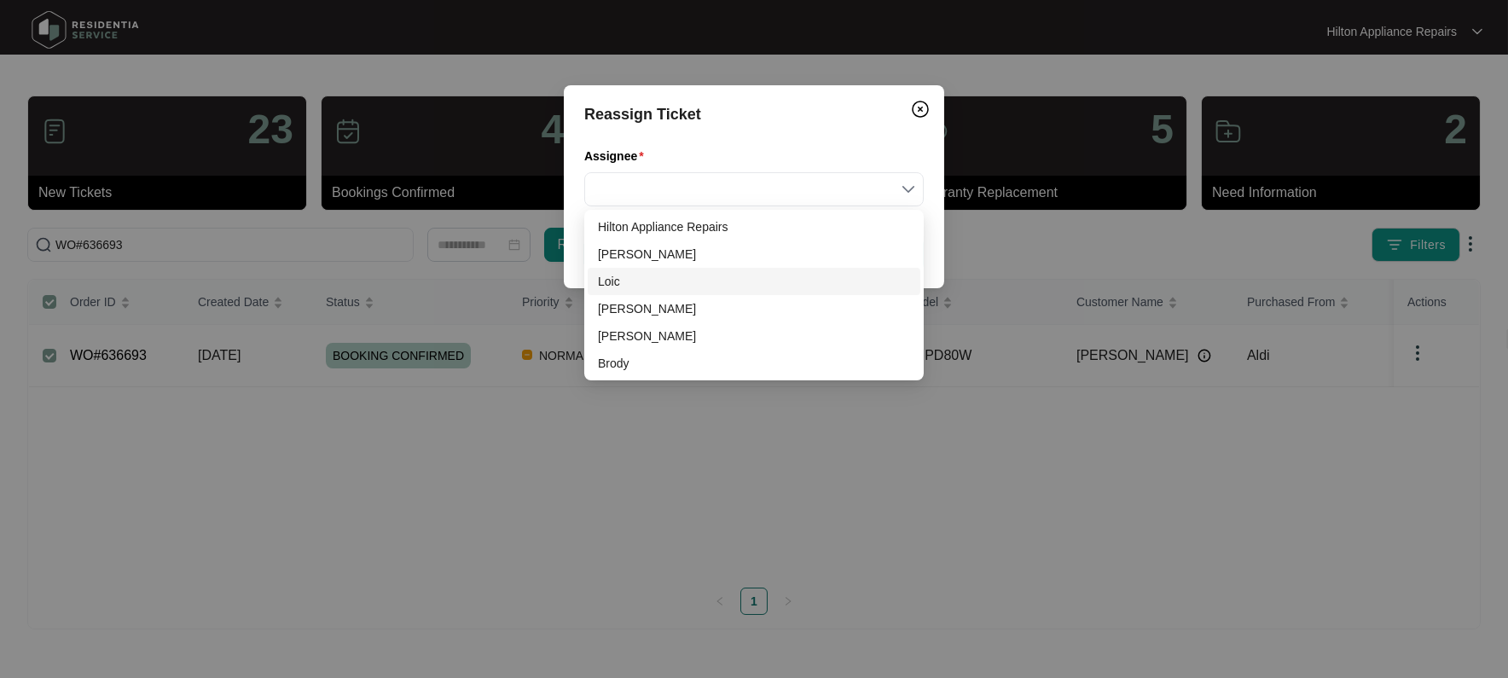
click at [622, 281] on div "Loic" at bounding box center [754, 281] width 312 height 19
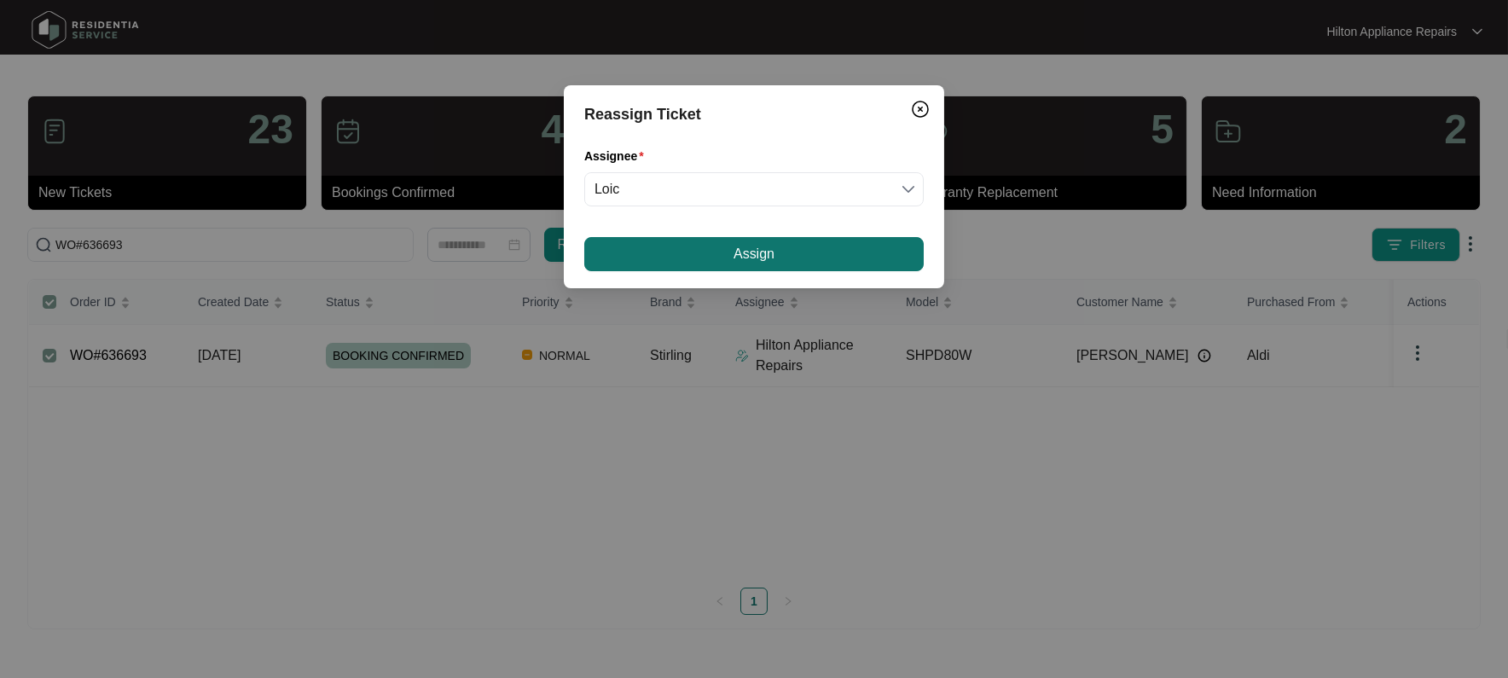
click at [612, 258] on button "Assign" at bounding box center [754, 254] width 340 height 34
